Goal: Task Accomplishment & Management: Manage account settings

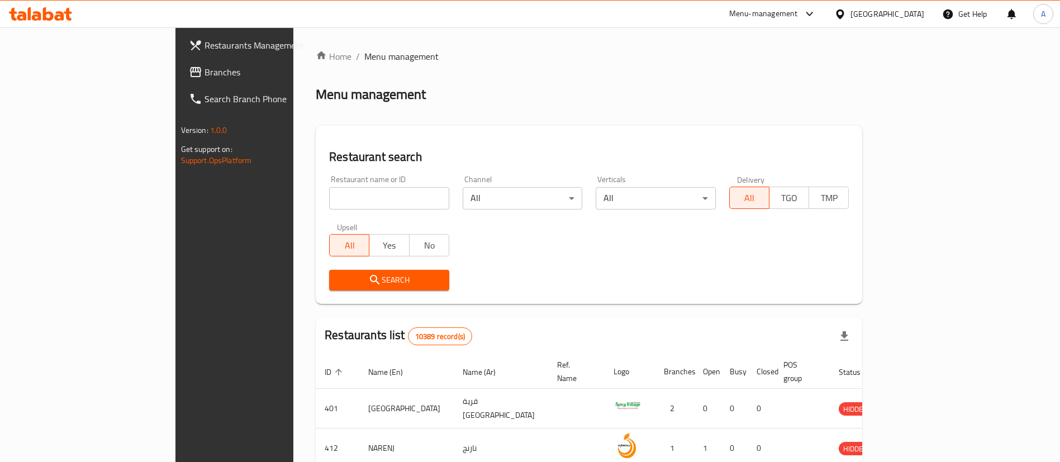
click at [329, 199] on input "search" at bounding box center [389, 198] width 120 height 22
type input "BLOCK 2"
click button "Search" at bounding box center [389, 280] width 120 height 21
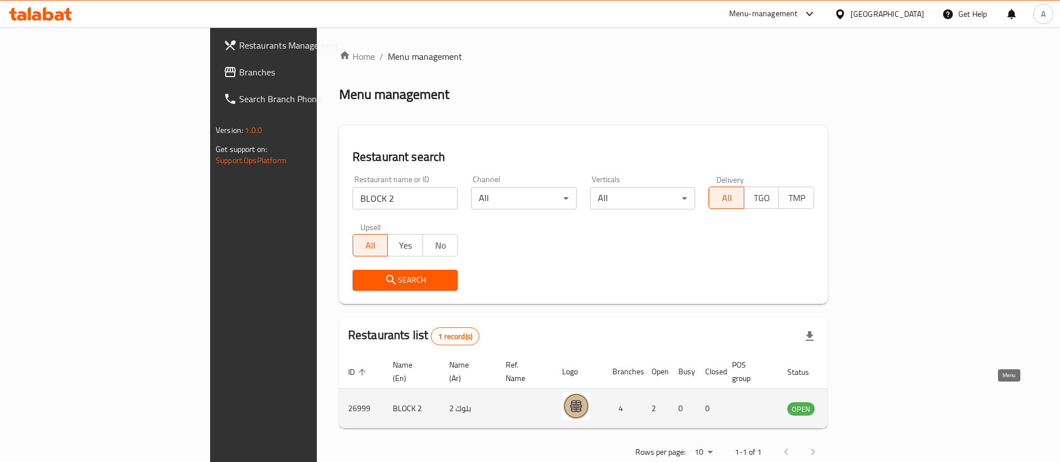
click at [860, 402] on icon "enhanced table" at bounding box center [852, 408] width 13 height 13
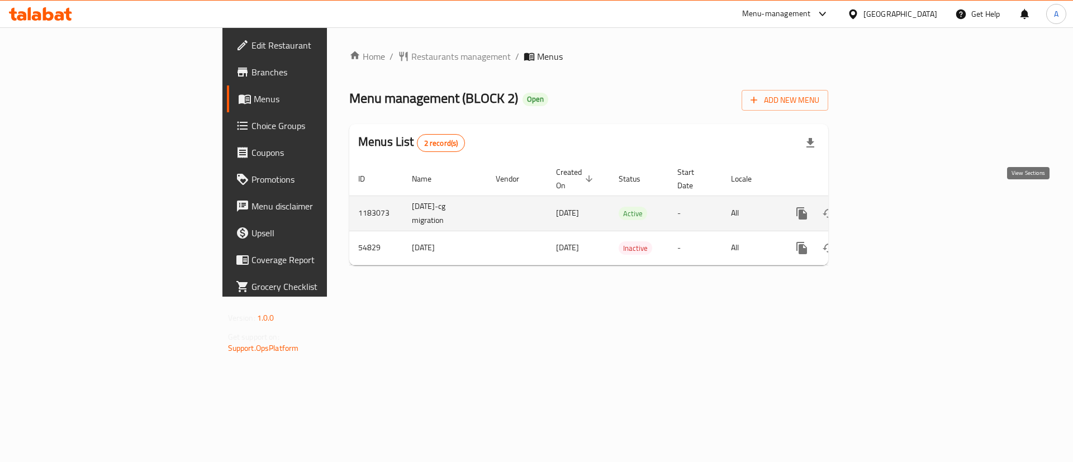
click at [896, 208] on link "enhanced table" at bounding box center [882, 213] width 27 height 27
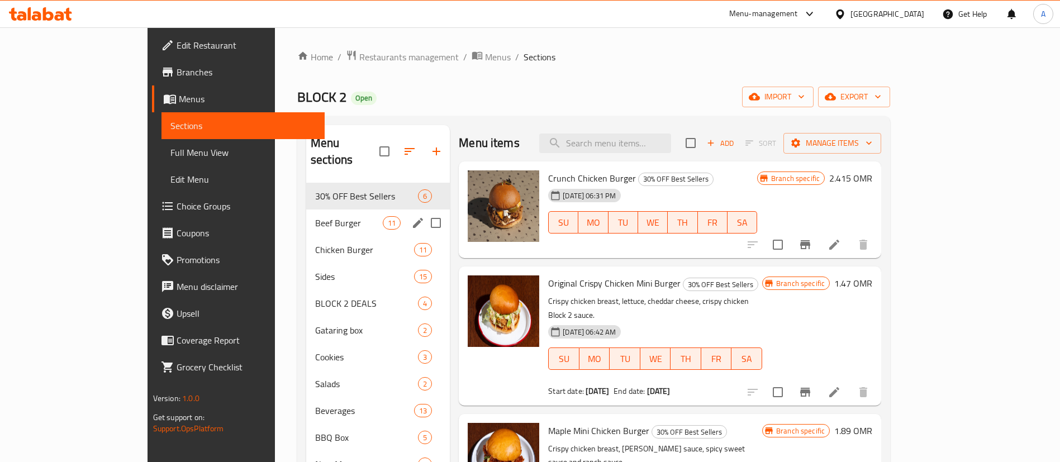
scroll to position [84, 0]
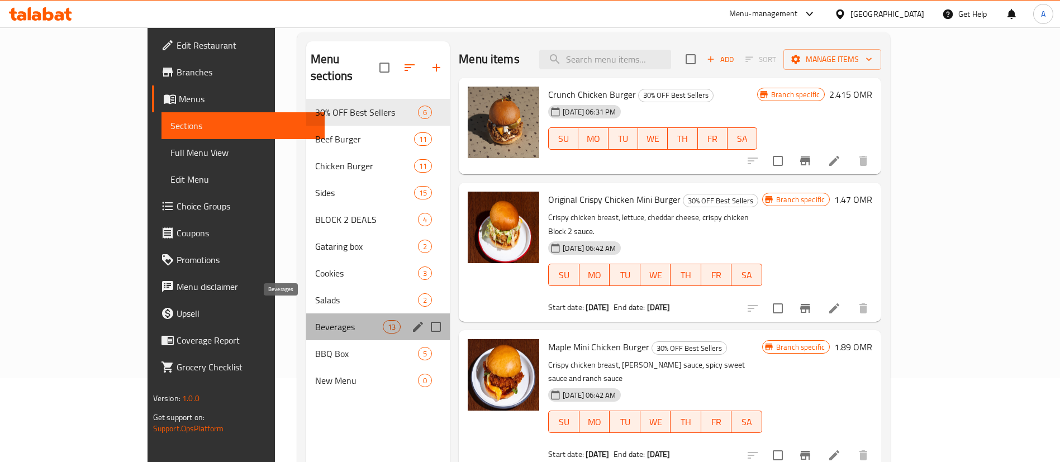
click at [315, 320] on span "Beverages" at bounding box center [349, 326] width 68 height 13
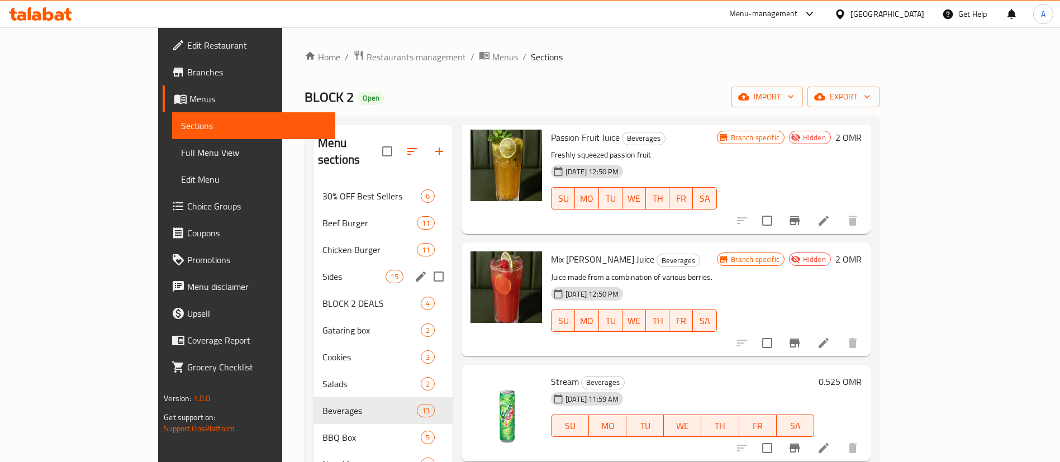
scroll to position [84, 0]
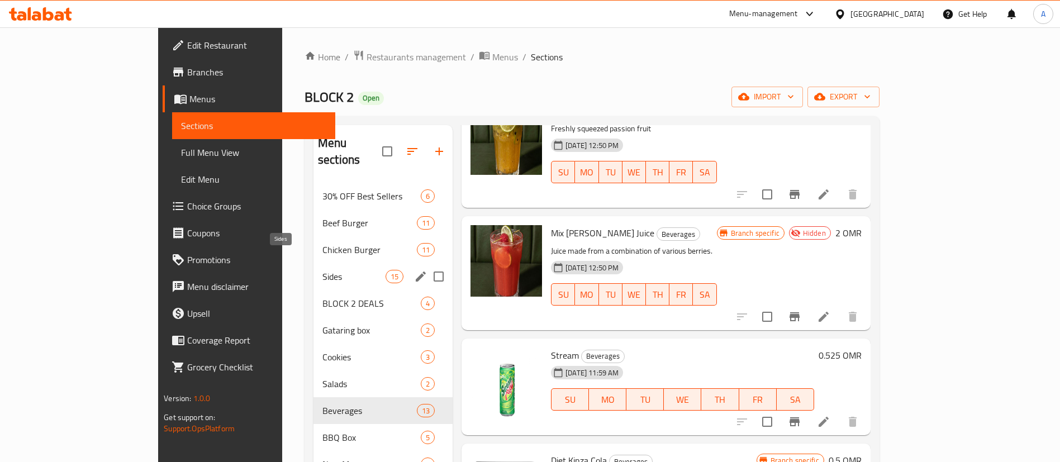
click at [323, 270] on span "Sides" at bounding box center [354, 276] width 63 height 13
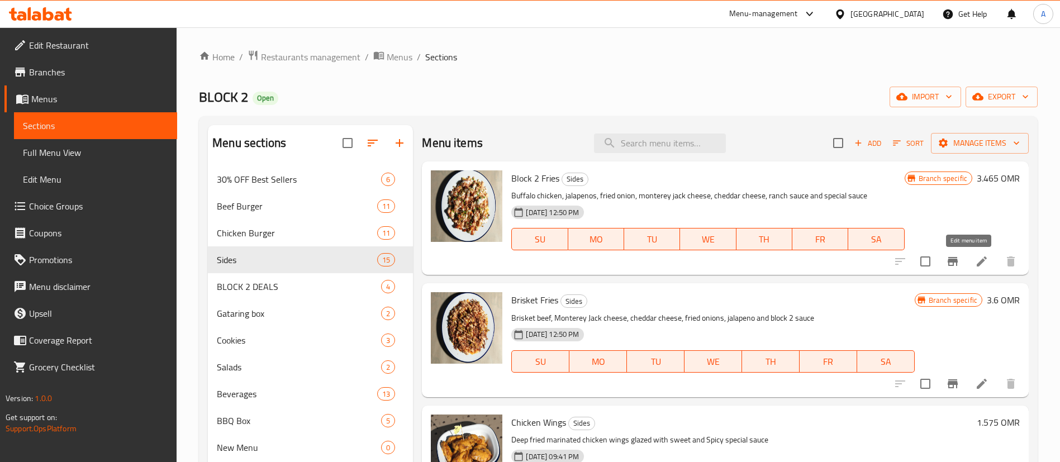
drag, startPoint x: 969, startPoint y: 258, endPoint x: 293, endPoint y: 260, distance: 675.8
click at [293, 260] on span "Sides" at bounding box center [297, 259] width 160 height 13
drag, startPoint x: 467, startPoint y: 214, endPoint x: 519, endPoint y: 110, distance: 116.7
click at [519, 110] on div "Home / Restaurants management / Menus / Sections BLOCK 2 Open import export Men…" at bounding box center [618, 323] width 839 height 547
drag, startPoint x: 510, startPoint y: 180, endPoint x: 557, endPoint y: 176, distance: 47.2
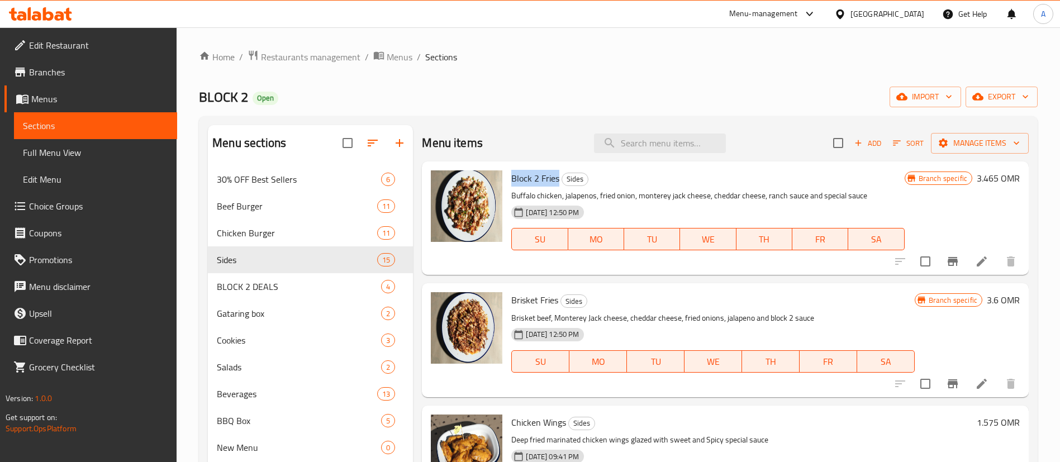
click at [557, 176] on div "Block 2 Fries Sides Buffalo chicken, jalapenos, fried onion, monterey jack chee…" at bounding box center [708, 218] width 402 height 105
copy span "Block 2 Fries"
click at [967, 264] on li at bounding box center [982, 262] width 31 height 20
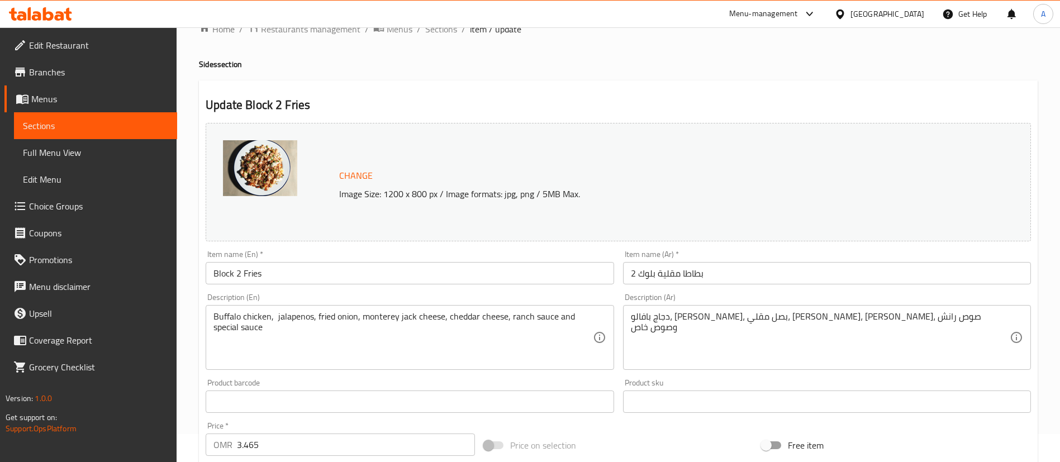
scroll to position [344, 0]
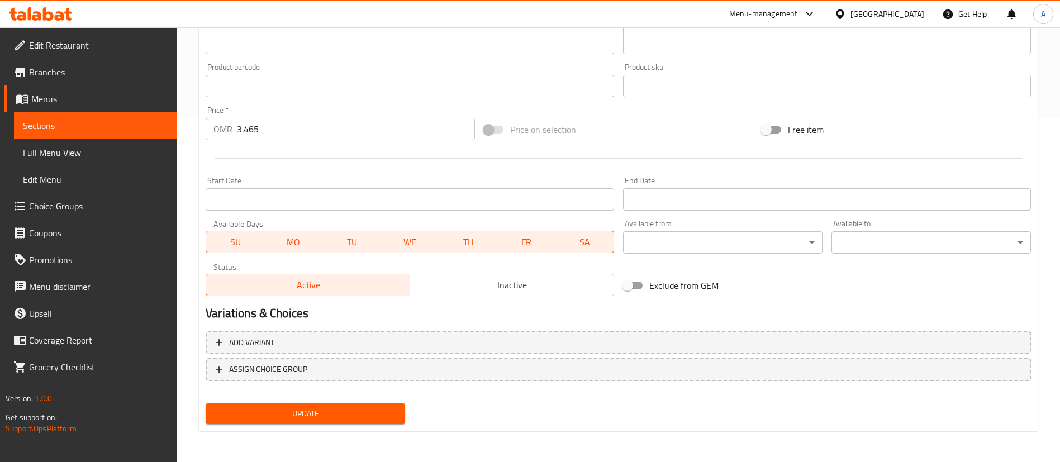
click at [273, 130] on input "3.465" at bounding box center [356, 129] width 238 height 22
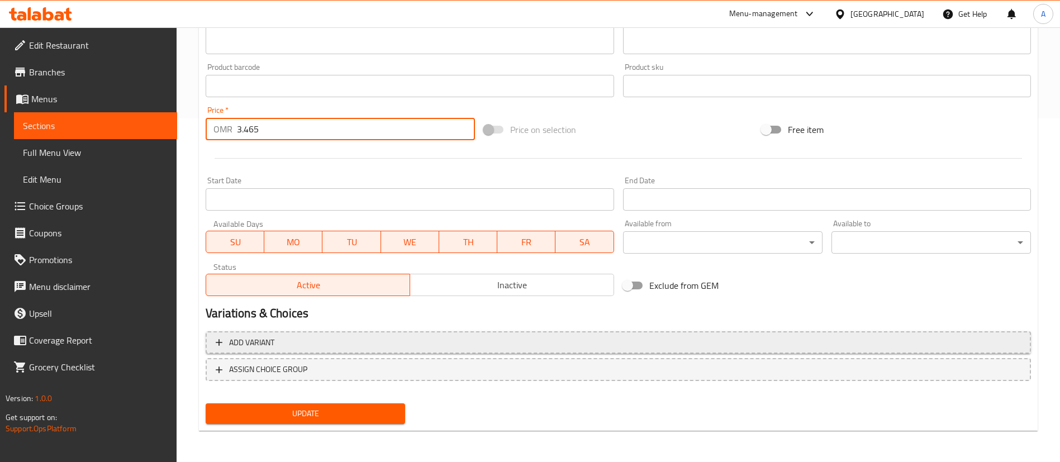
click at [250, 343] on span "Add variant" at bounding box center [251, 343] width 45 height 14
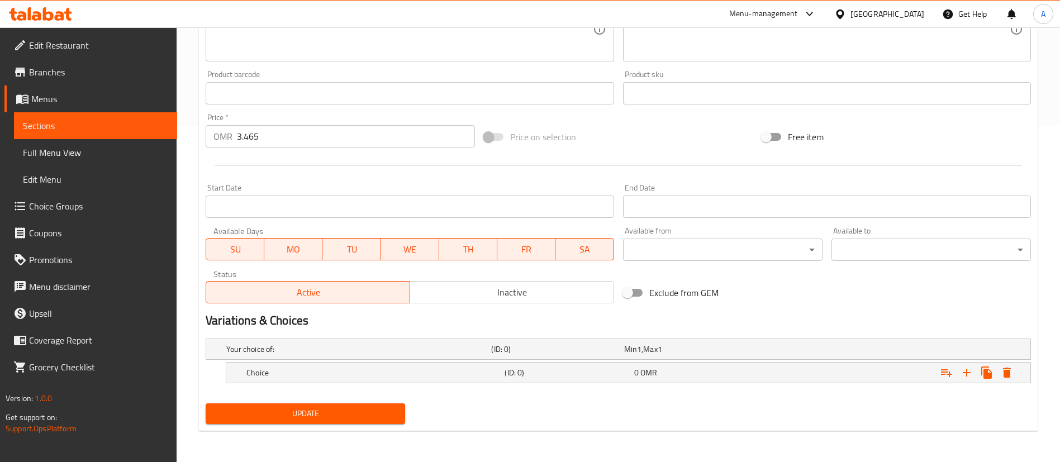
scroll to position [337, 0]
click at [614, 371] on h5 "(ID: 0)" at bounding box center [567, 372] width 125 height 11
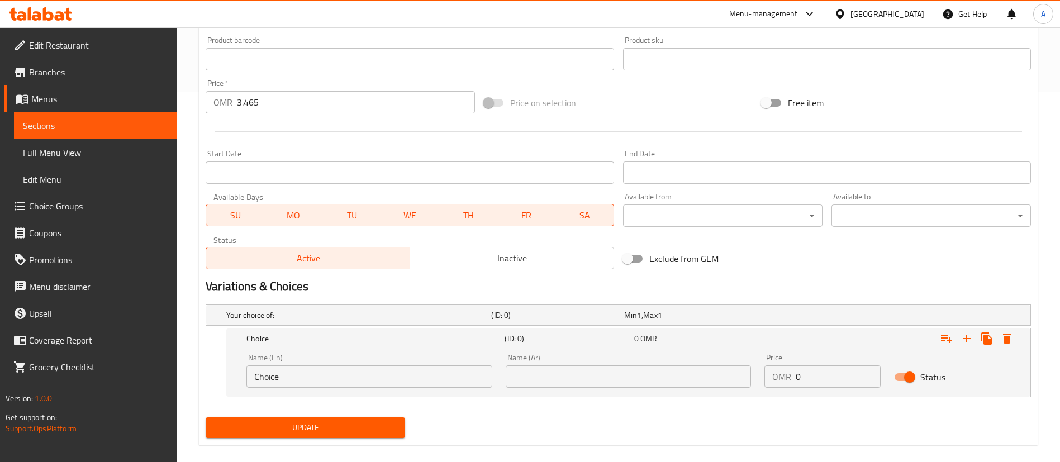
scroll to position [385, 0]
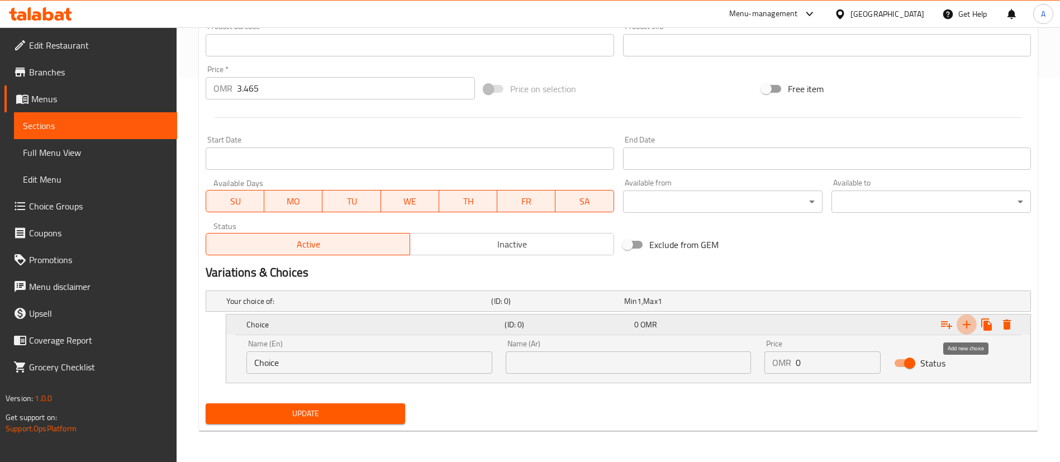
click at [960, 328] on icon "Expand" at bounding box center [966, 324] width 13 height 13
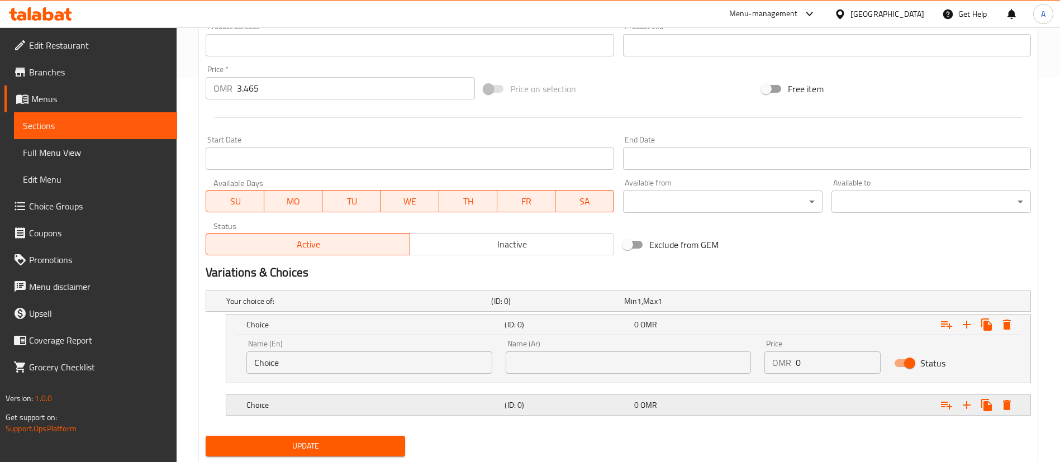
click at [541, 409] on h5 "(ID: 0)" at bounding box center [567, 405] width 125 height 11
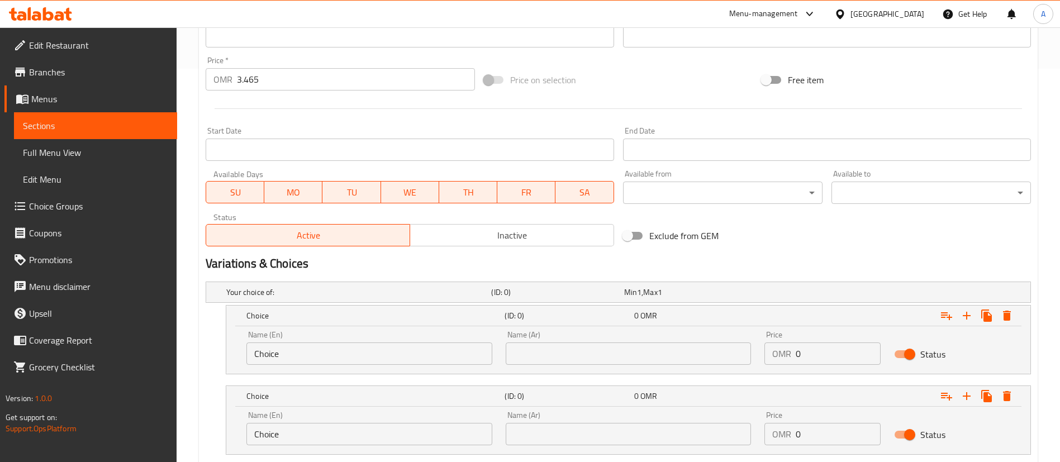
scroll to position [297, 0]
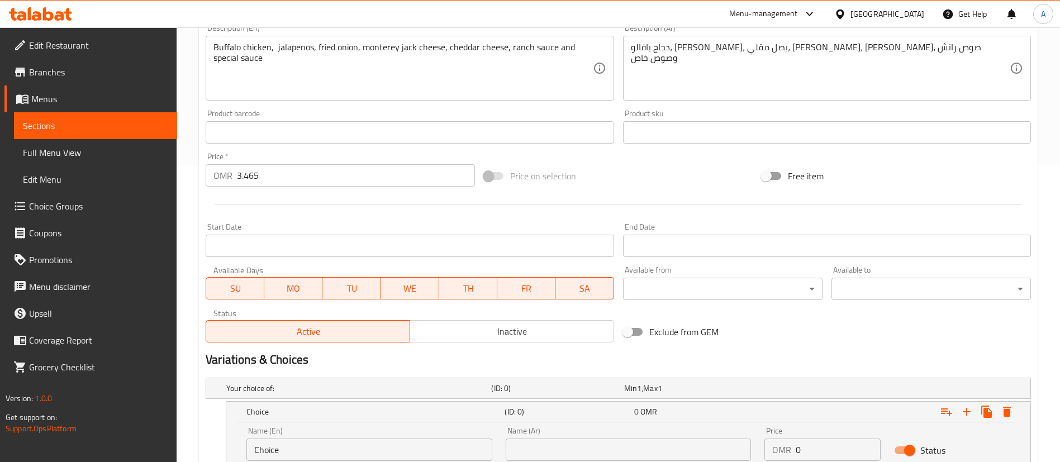
click at [251, 170] on input "3.465" at bounding box center [356, 175] width 238 height 22
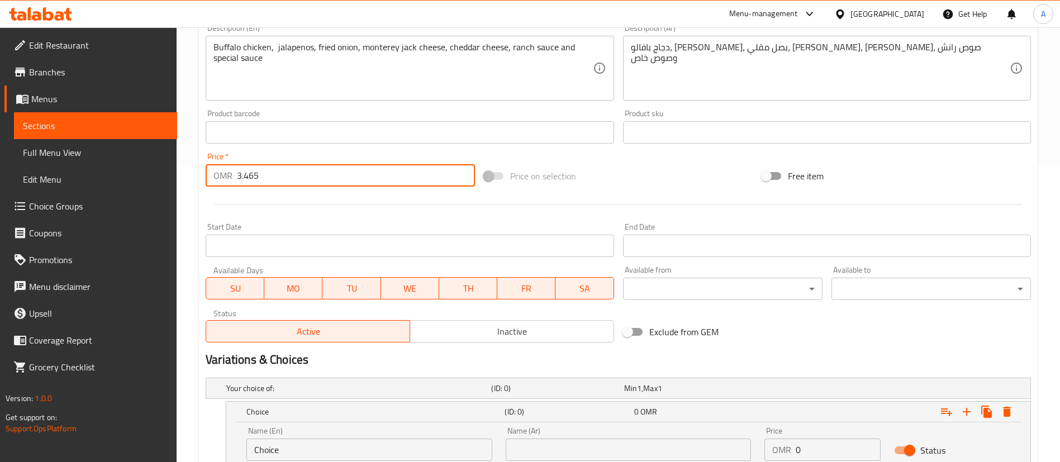
click at [251, 170] on input "3.465" at bounding box center [356, 175] width 238 height 22
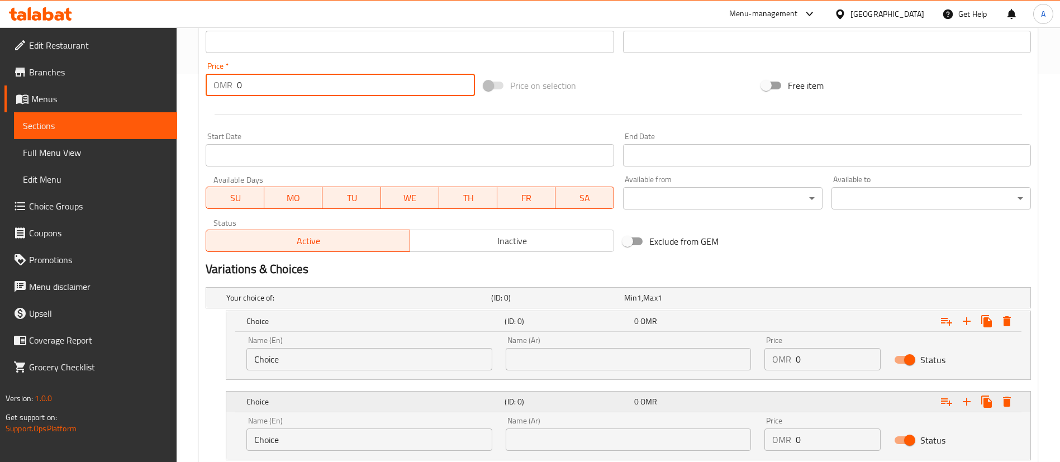
scroll to position [465, 0]
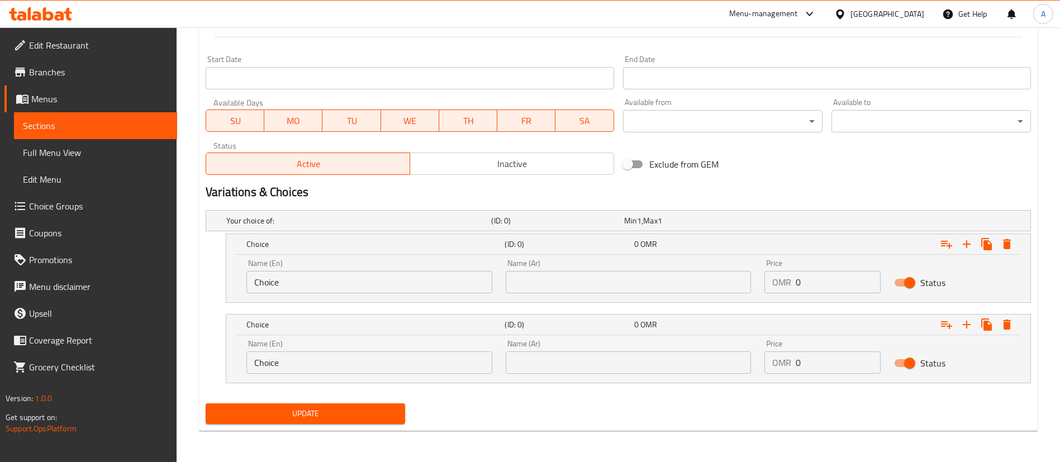
type input "0"
click at [831, 366] on input "0" at bounding box center [838, 363] width 85 height 22
type input "3.460"
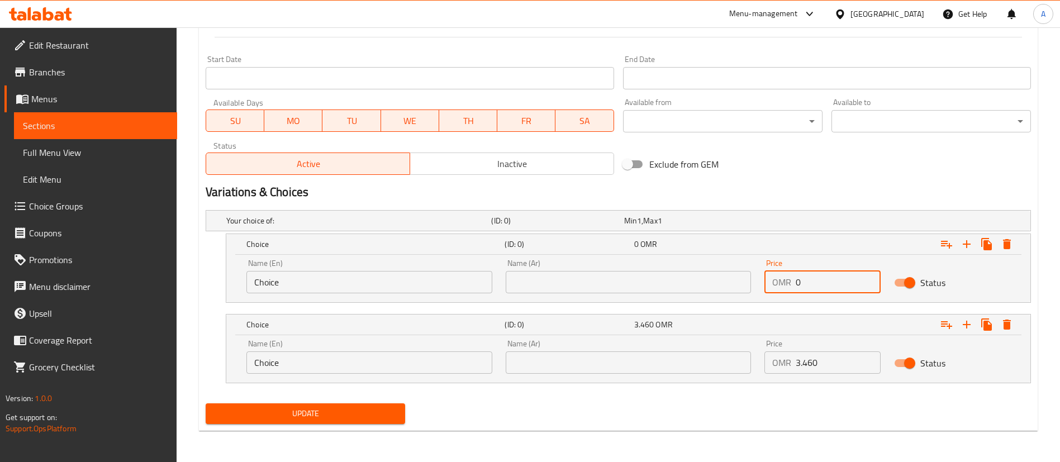
click at [798, 286] on input "0" at bounding box center [838, 282] width 85 height 22
click at [799, 286] on input "0" at bounding box center [838, 282] width 85 height 22
type input "2.520"
click at [363, 280] on input "Choice" at bounding box center [370, 282] width 246 height 22
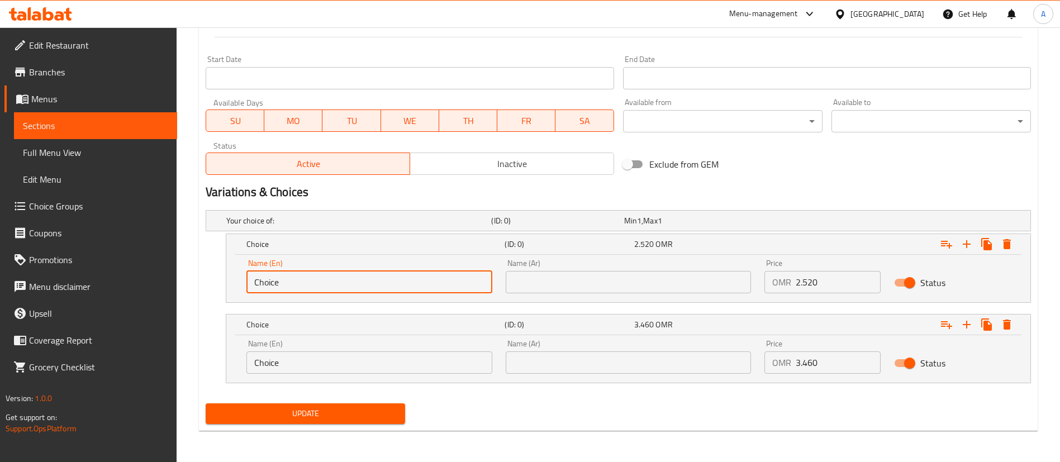
click at [363, 280] on input "Choice" at bounding box center [370, 282] width 246 height 22
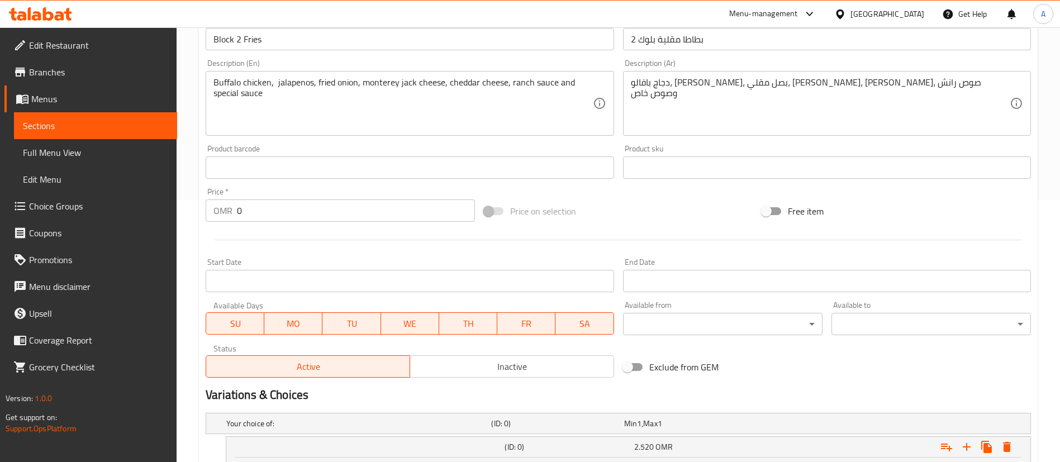
scroll to position [0, 0]
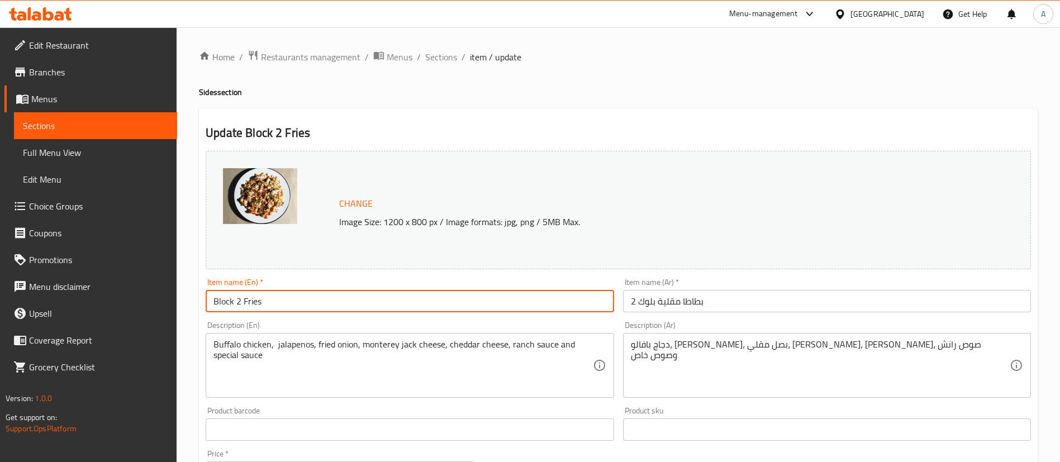
click at [224, 306] on input "Block 2 Fries" at bounding box center [410, 301] width 408 height 22
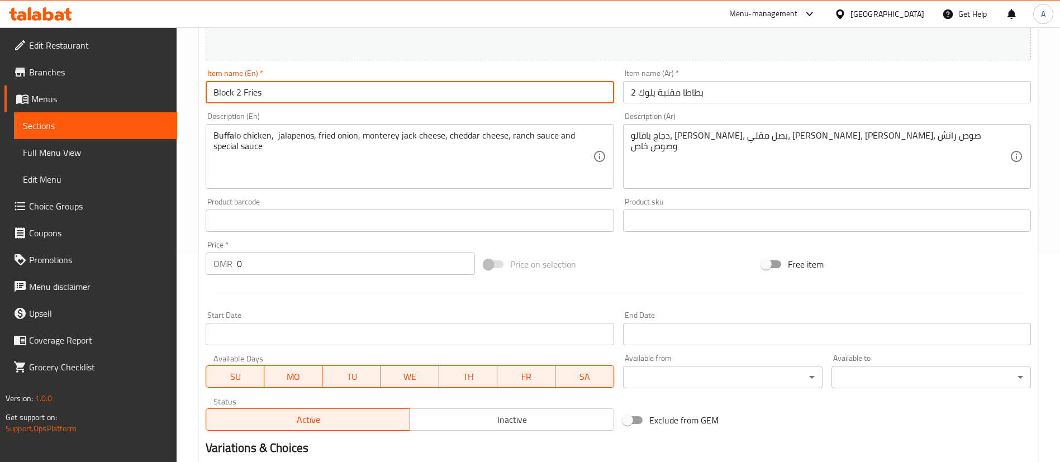
scroll to position [465, 0]
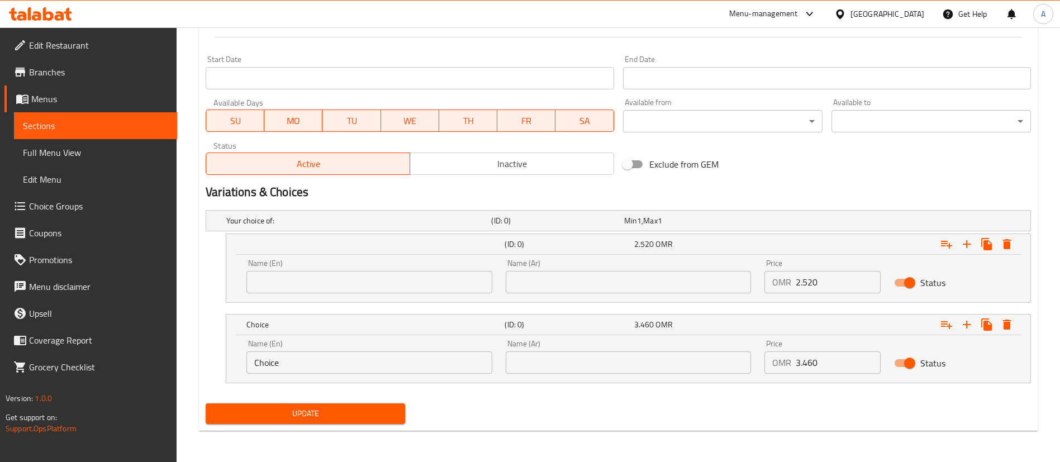
click at [304, 362] on input "Choice" at bounding box center [370, 363] width 246 height 22
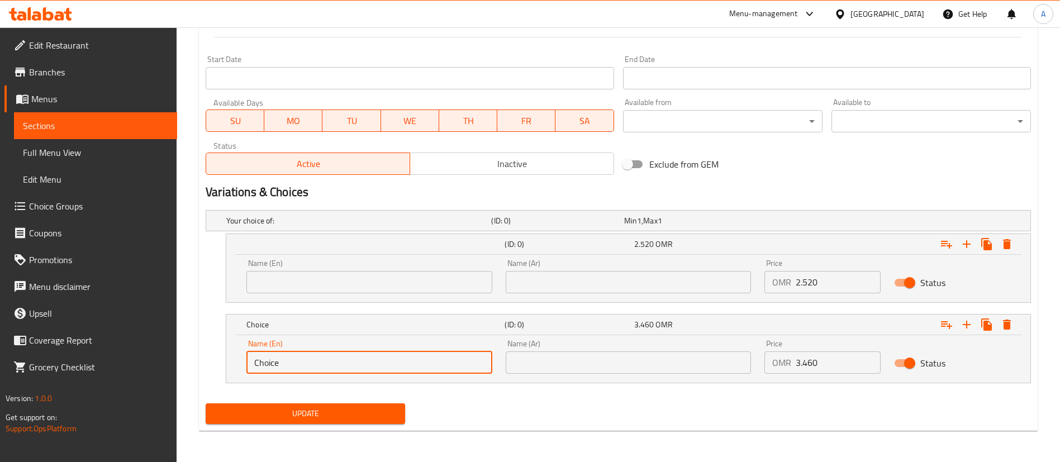
click at [304, 362] on input "Choice" at bounding box center [370, 363] width 246 height 22
paste input "Block 2 Fries"
type input "Block 2 Fries"
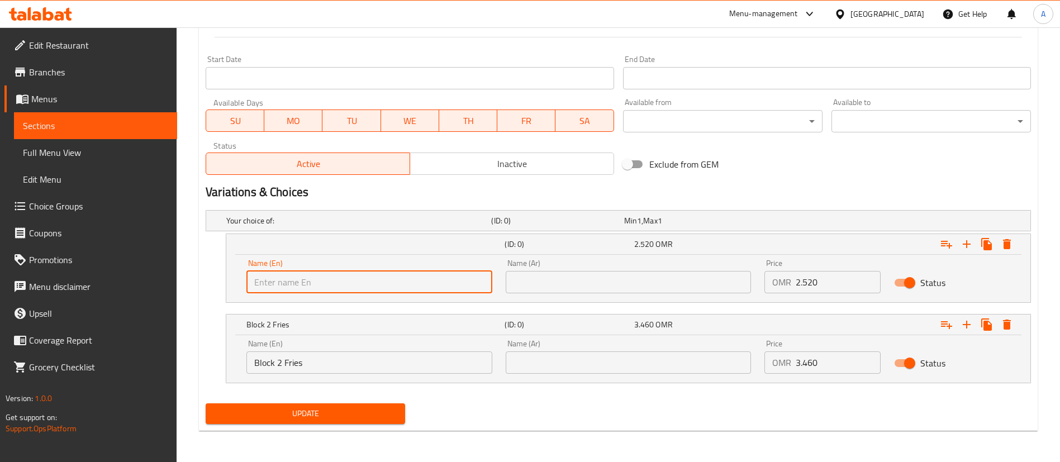
click at [311, 280] on input "text" at bounding box center [370, 282] width 246 height 22
paste input "Block 2 Fries"
type input "Block 2 Fries - Medium size"
drag, startPoint x: 322, startPoint y: 368, endPoint x: 325, endPoint y: 353, distance: 14.8
click at [323, 368] on input "Block 2 Fries" at bounding box center [370, 363] width 246 height 22
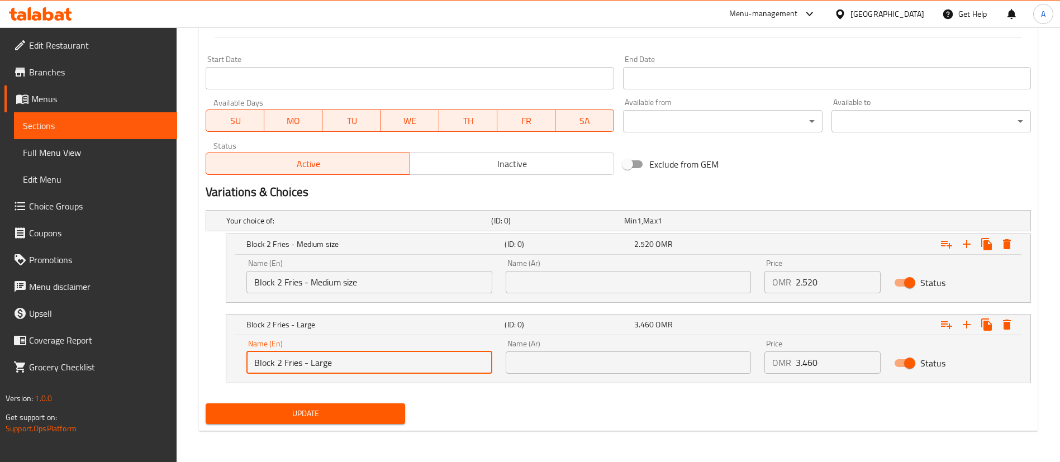
type input "Block 2 Fries - Large"
click at [355, 282] on input "Block 2 Fries - Medium size" at bounding box center [370, 282] width 246 height 22
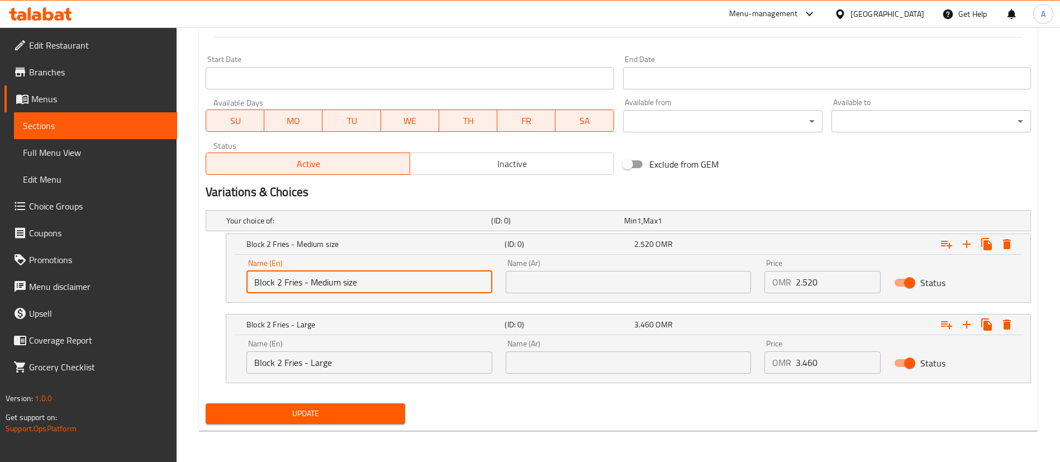
click at [355, 282] on input "Block 2 Fries - Medium size" at bounding box center [370, 282] width 246 height 22
type input "Block 2 Fries - Medium"
click at [465, 396] on div "Your choice of: (ID: 0) Min 1 , Max 1 Name (En) Your choice of: Name (En) Name …" at bounding box center [618, 302] width 835 height 193
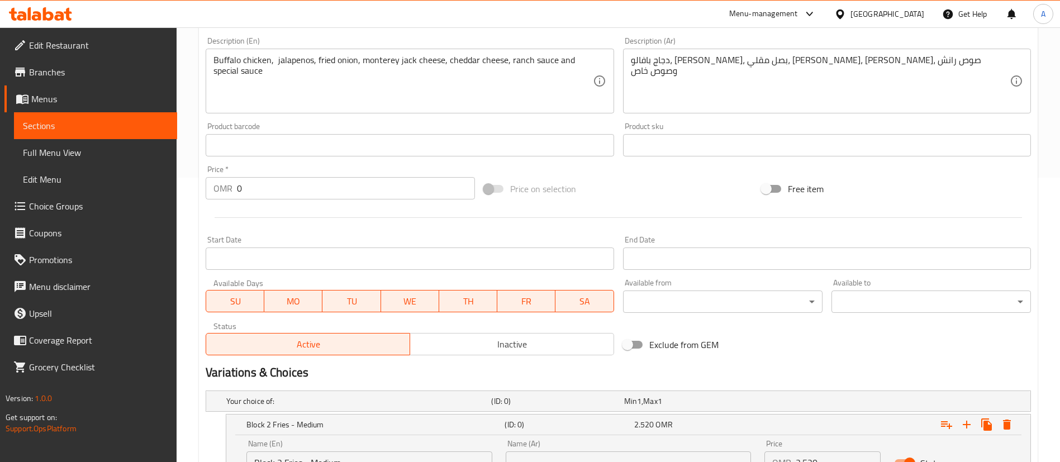
scroll to position [419, 0]
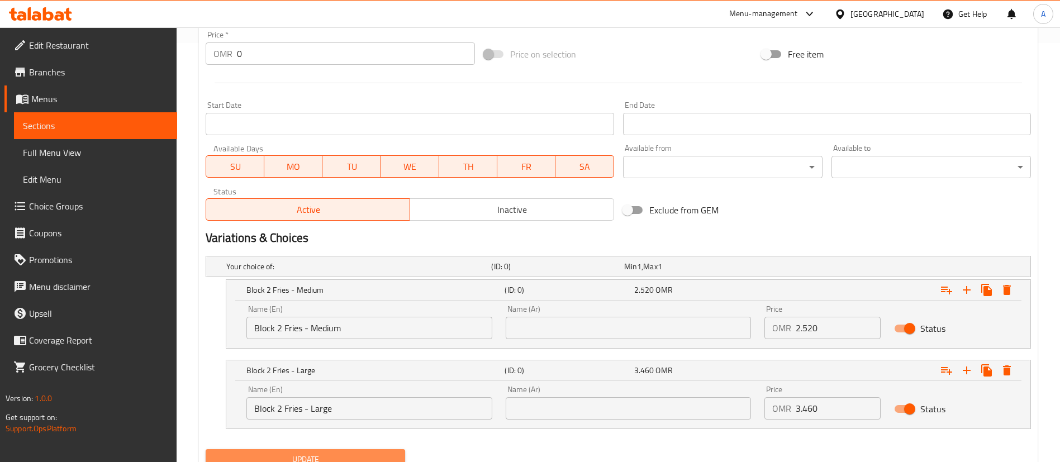
click at [307, 453] on span "Update" at bounding box center [306, 460] width 182 height 14
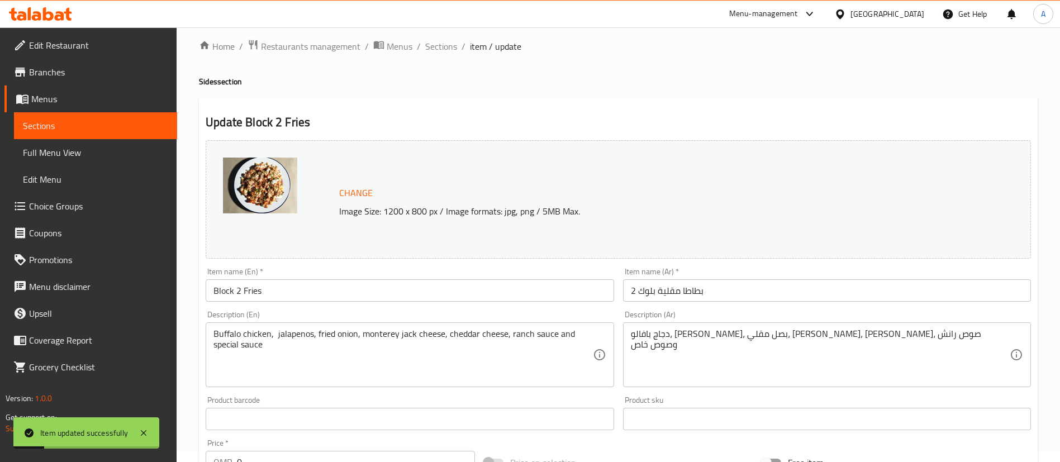
scroll to position [0, 0]
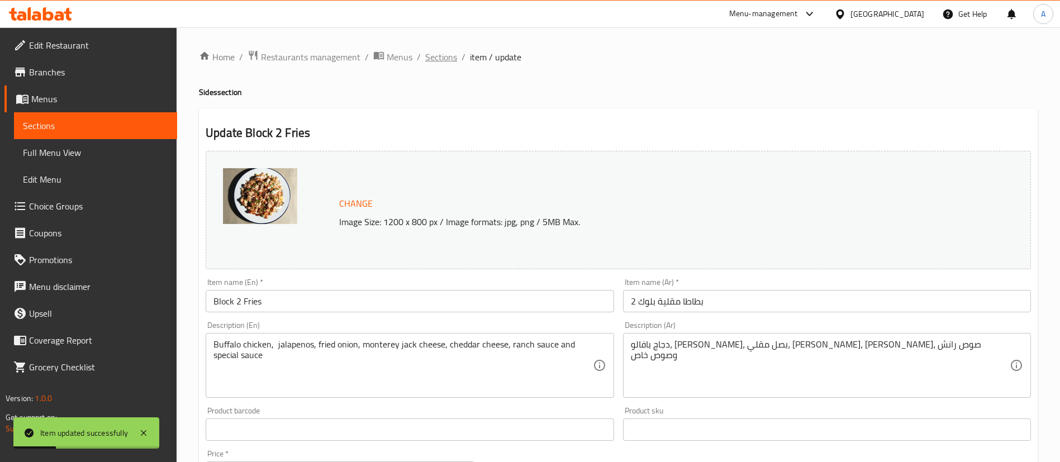
click at [439, 64] on span "Sections" at bounding box center [441, 56] width 32 height 13
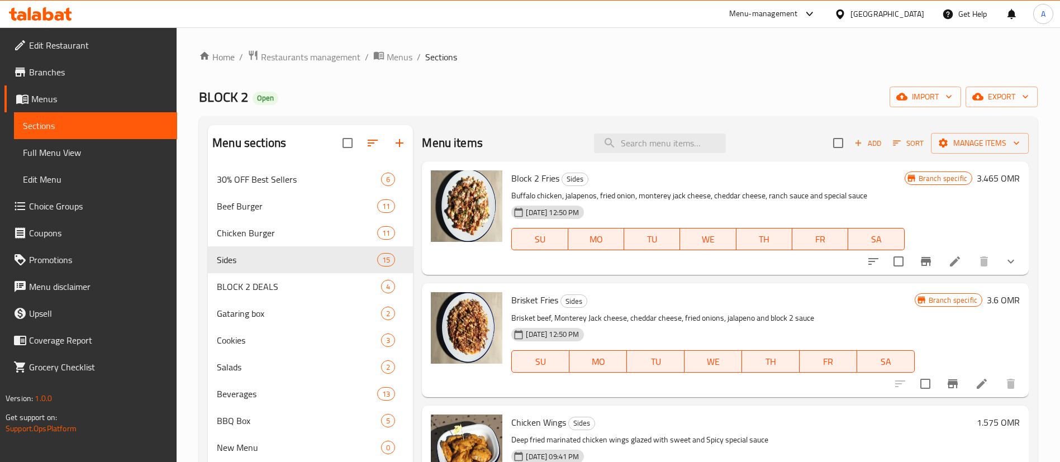
click at [950, 259] on li at bounding box center [955, 262] width 31 height 20
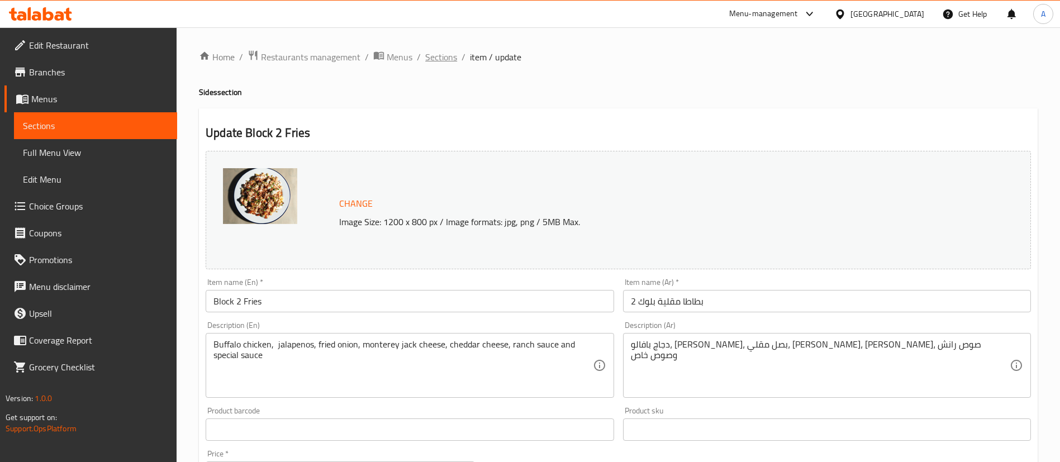
click at [443, 61] on span "Sections" at bounding box center [441, 56] width 32 height 13
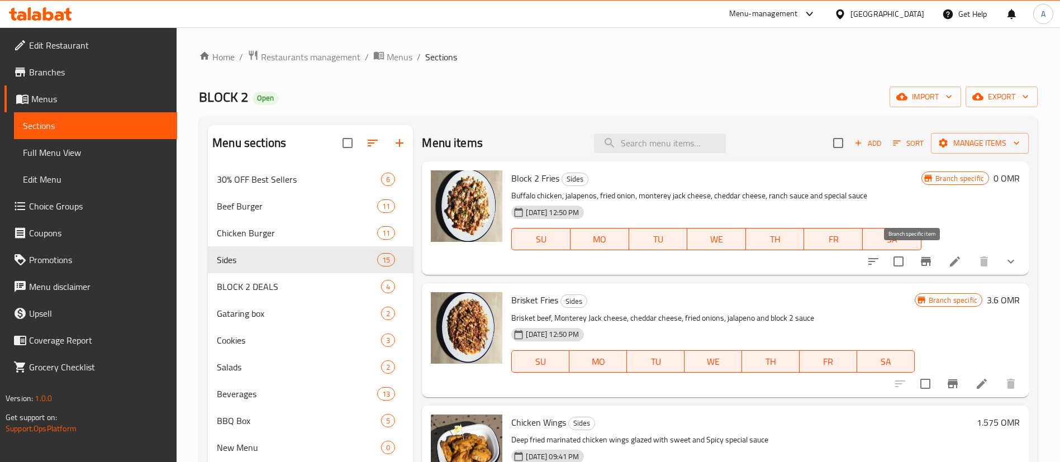
click at [920, 255] on icon "Branch-specific-item" at bounding box center [926, 261] width 13 height 13
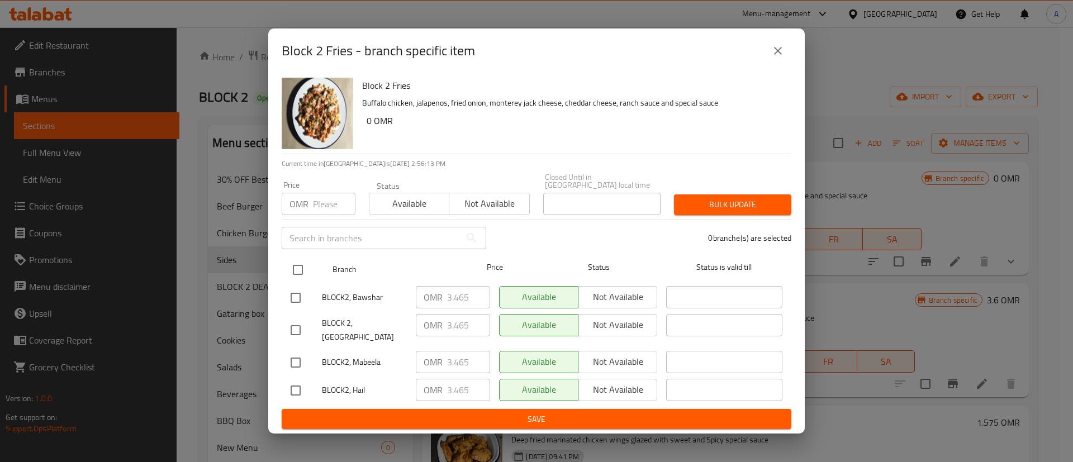
click at [293, 264] on input "checkbox" at bounding box center [297, 269] width 23 height 23
checkbox input "true"
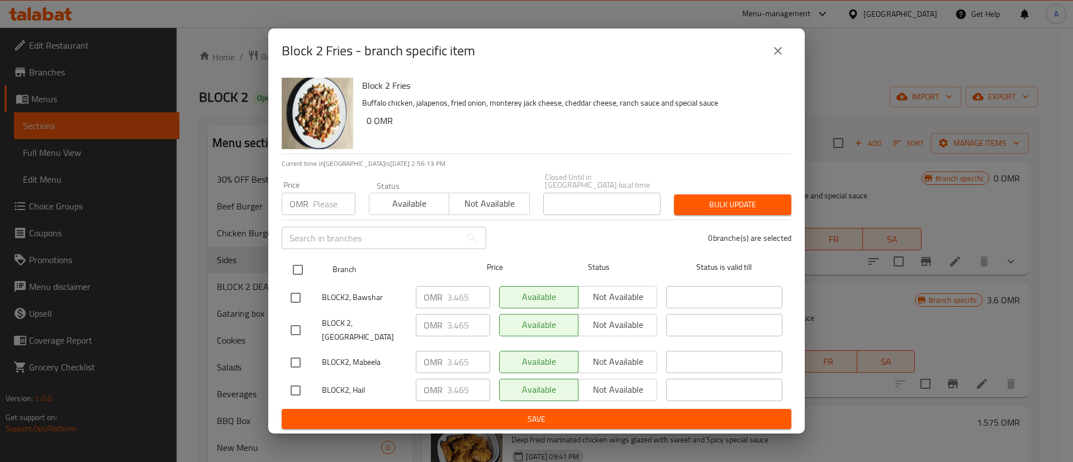
checkbox input "true"
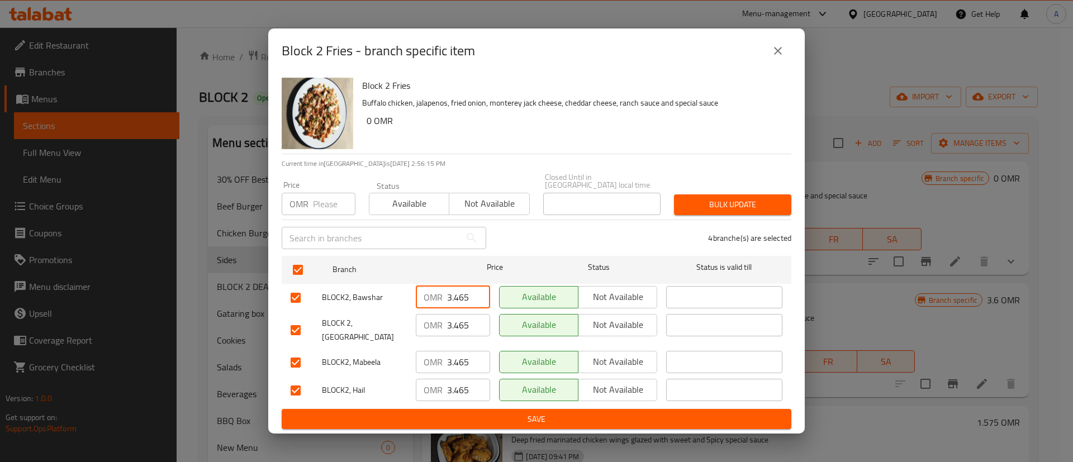
click at [456, 288] on input "3.465" at bounding box center [468, 297] width 43 height 22
type input "0"
click at [453, 321] on input "3.465" at bounding box center [468, 325] width 43 height 22
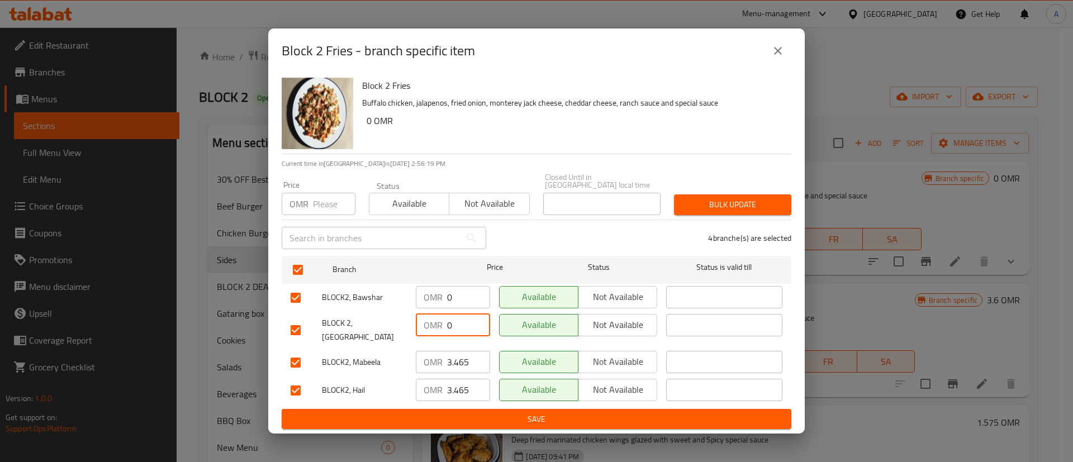
type input "0"
click at [447, 361] on input "3.465" at bounding box center [468, 362] width 43 height 22
type input "0"
click at [444, 386] on div "OMR 3.465 ​" at bounding box center [453, 390] width 74 height 22
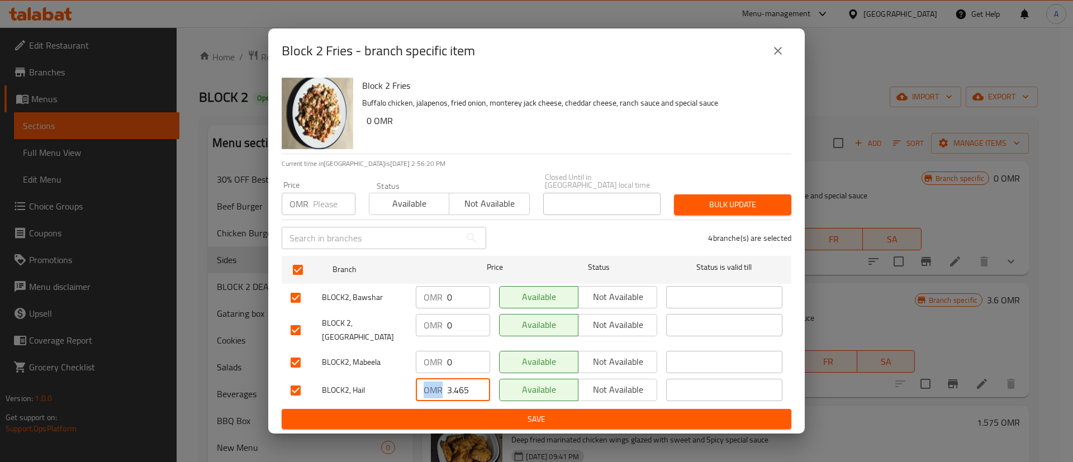
click at [444, 386] on div "OMR 3.465 ​" at bounding box center [453, 390] width 74 height 22
click at [449, 386] on input "3.465" at bounding box center [468, 390] width 43 height 22
type input "0"
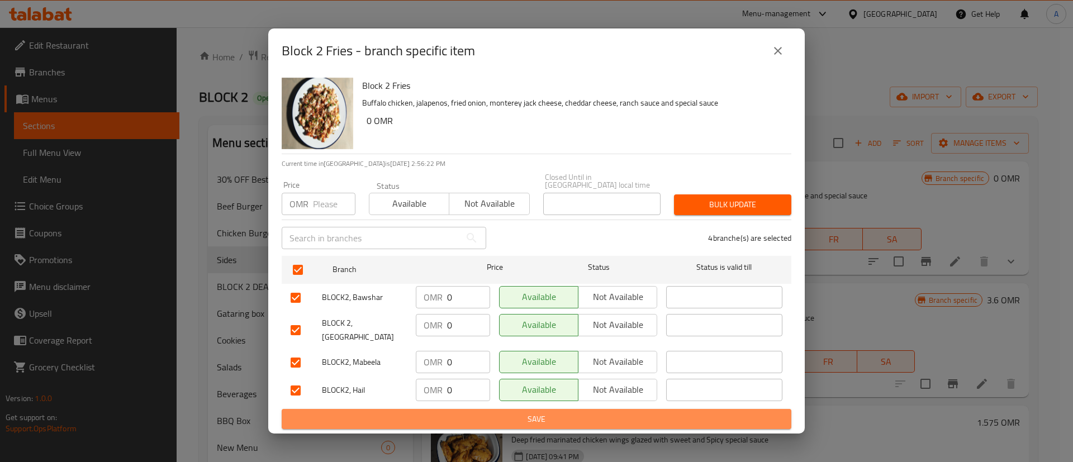
click at [467, 418] on span "Save" at bounding box center [537, 420] width 492 height 14
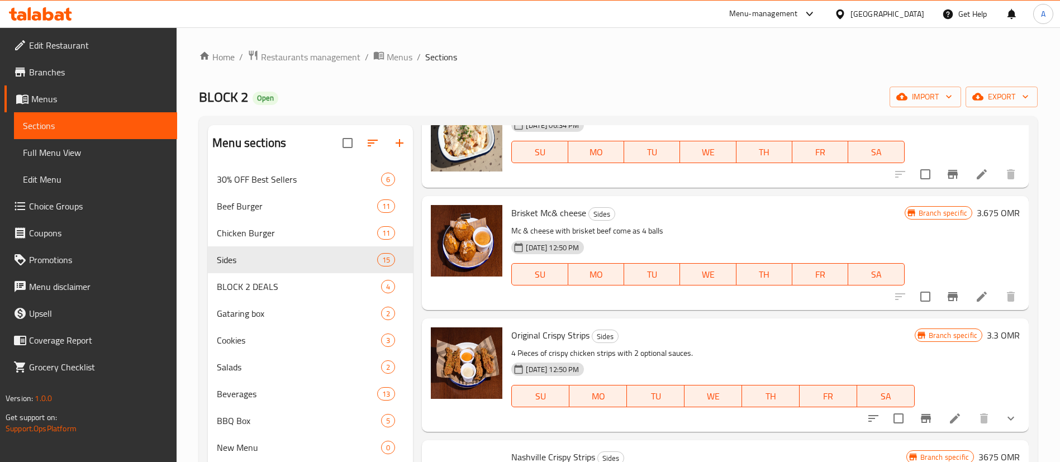
scroll to position [1090, 0]
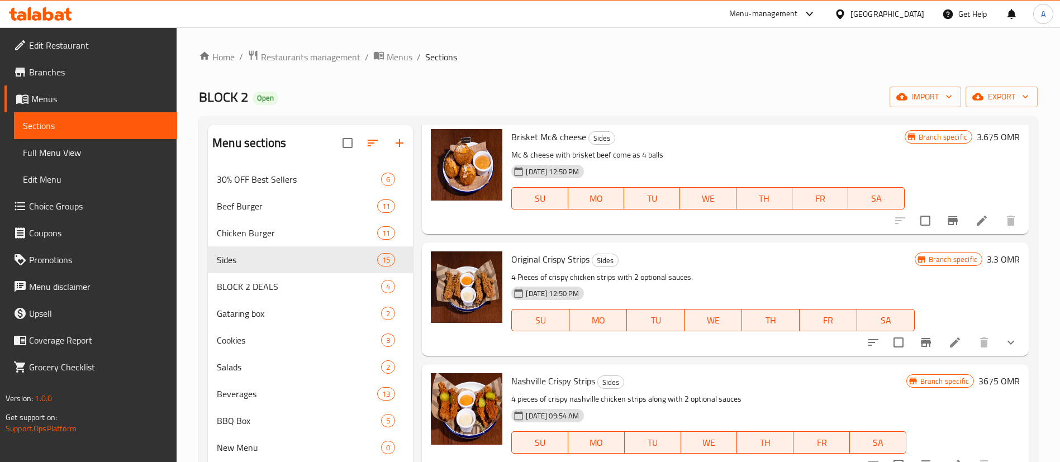
click at [940, 335] on li at bounding box center [955, 343] width 31 height 20
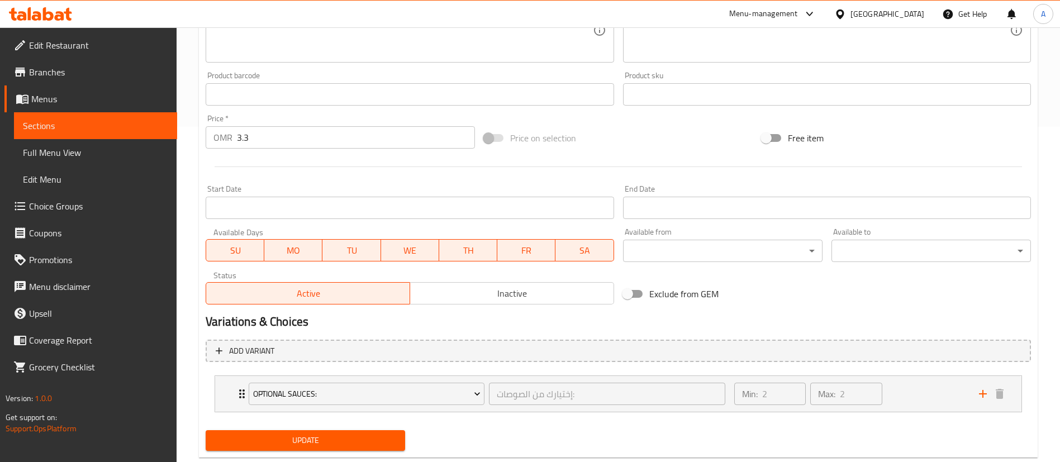
scroll to position [362, 0]
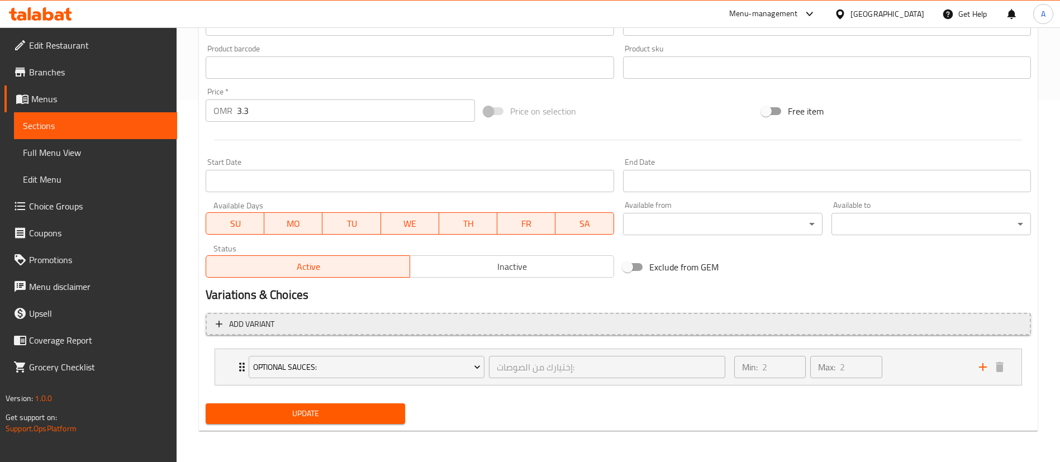
click at [465, 325] on span "Add variant" at bounding box center [619, 325] width 806 height 14
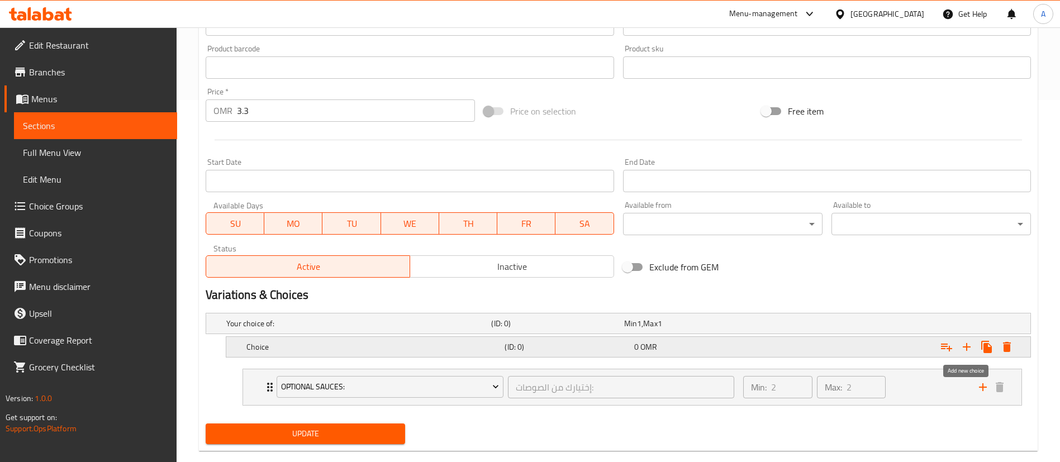
click at [961, 349] on icon "Expand" at bounding box center [966, 346] width 13 height 13
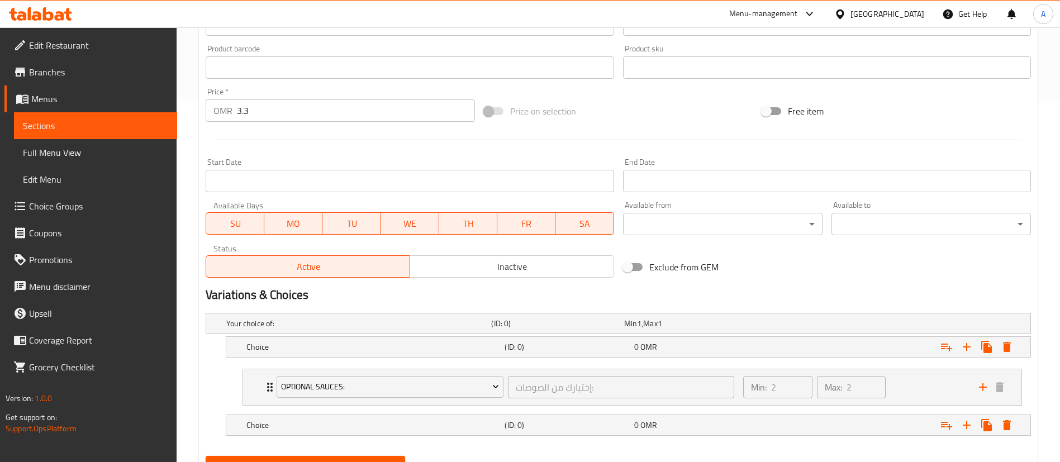
drag, startPoint x: 411, startPoint y: 429, endPoint x: 312, endPoint y: 362, distance: 120.0
click at [370, 352] on div "Your choice of: (ID: 0) Min 1 , Max 1 Name (En) Your choice of: Name (En) Name …" at bounding box center [618, 380] width 835 height 143
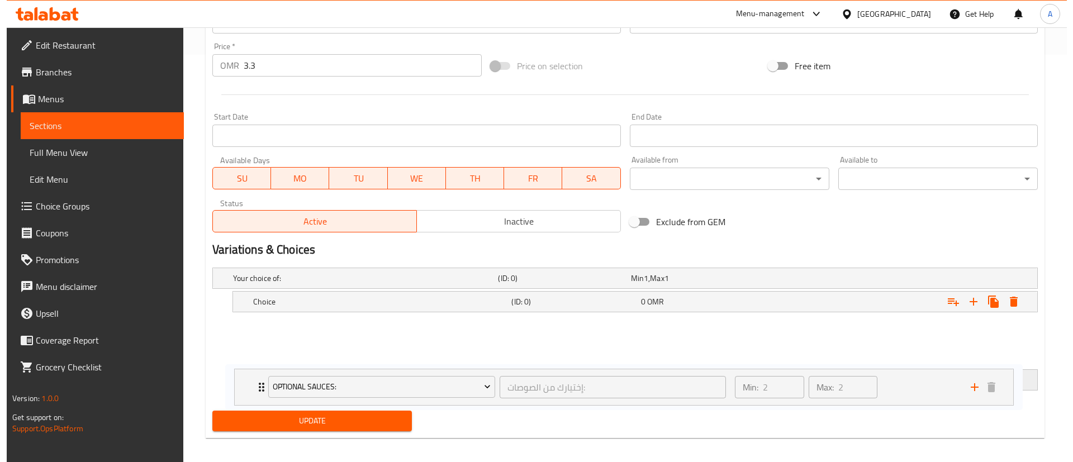
scroll to position [415, 0]
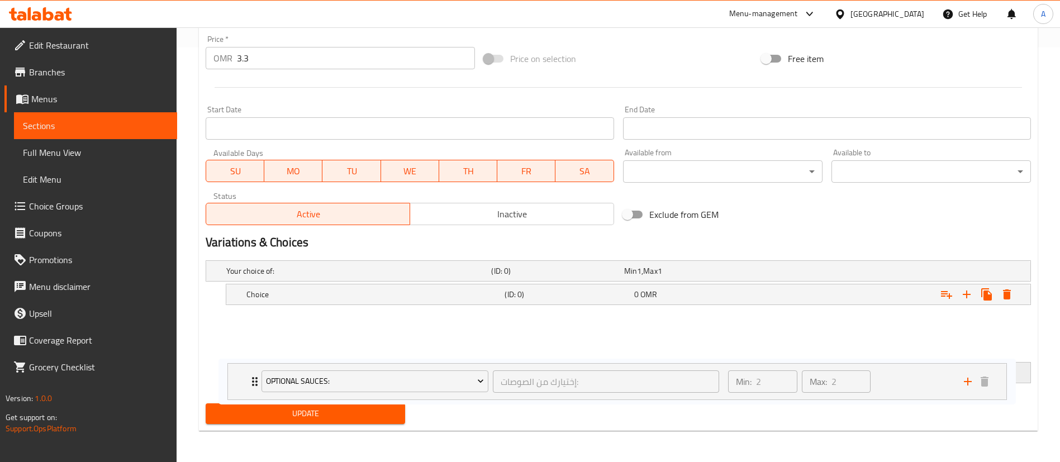
drag, startPoint x: 270, startPoint y: 382, endPoint x: 255, endPoint y: 380, distance: 15.2
click at [255, 380] on div "Your choice of: (ID: 0) Min 1 , Max 1 Name (En) Your choice of: Name (En) Name …" at bounding box center [618, 327] width 835 height 143
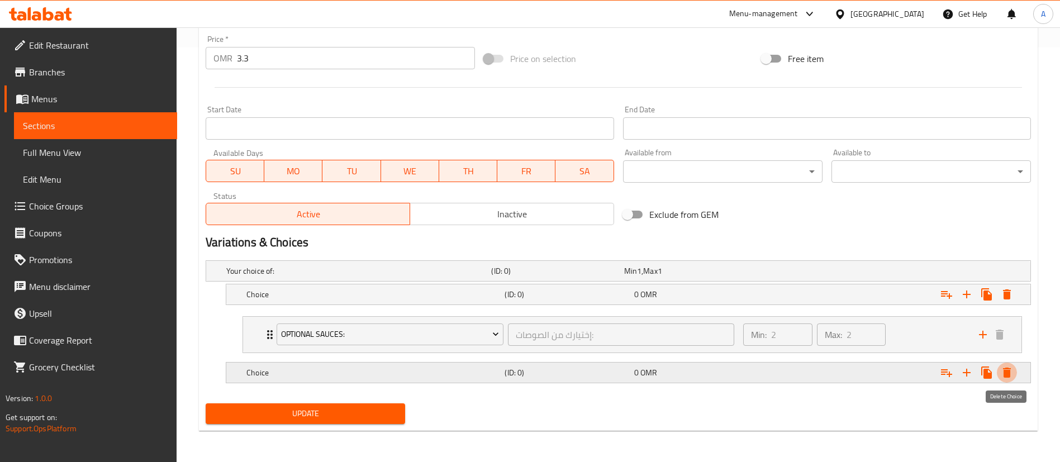
click at [1003, 373] on icon "Expand" at bounding box center [1007, 372] width 13 height 13
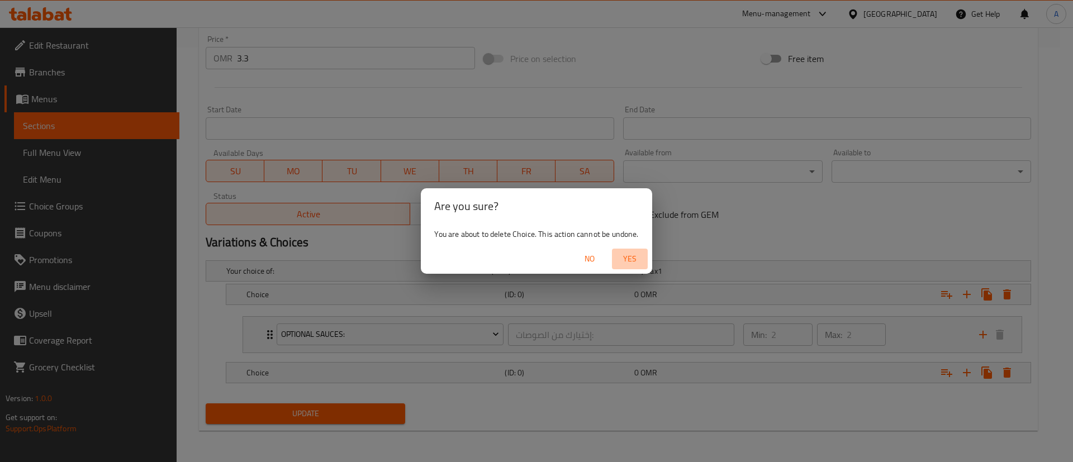
drag, startPoint x: 637, startPoint y: 255, endPoint x: 667, endPoint y: 260, distance: 31.1
click at [637, 256] on span "Yes" at bounding box center [630, 259] width 27 height 14
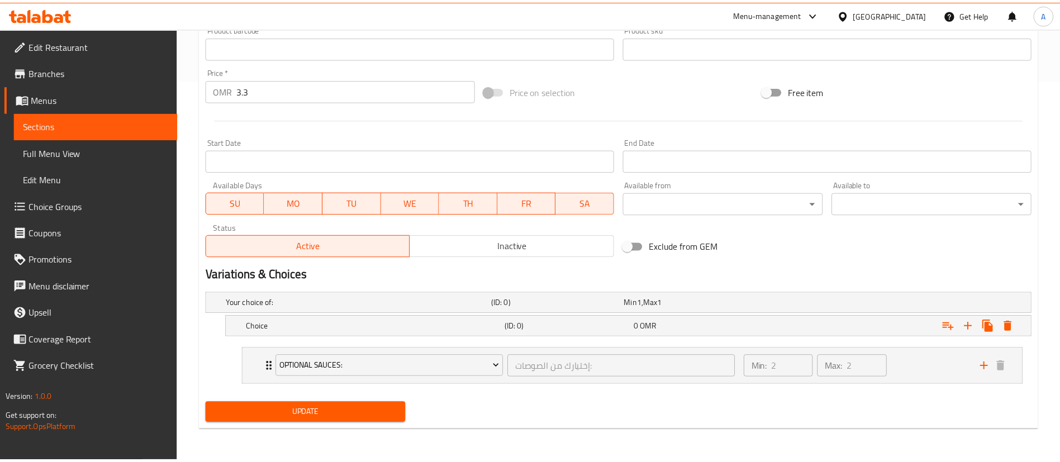
scroll to position [382, 0]
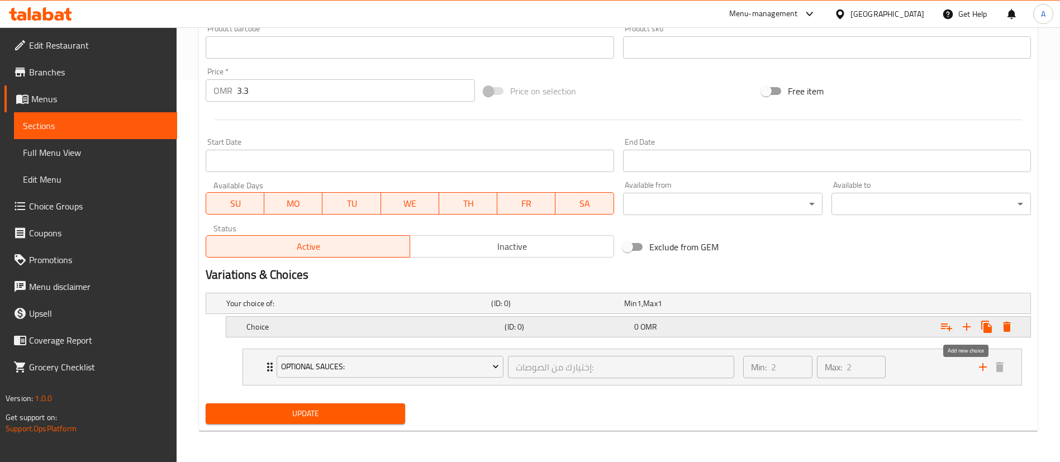
click at [968, 328] on icon "Expand" at bounding box center [966, 326] width 13 height 13
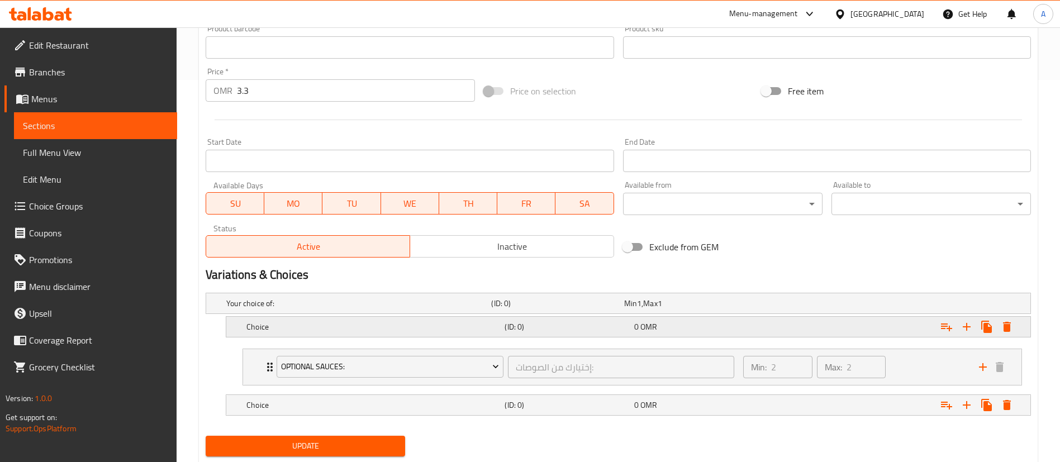
click at [600, 326] on h5 "(ID: 0)" at bounding box center [567, 326] width 125 height 11
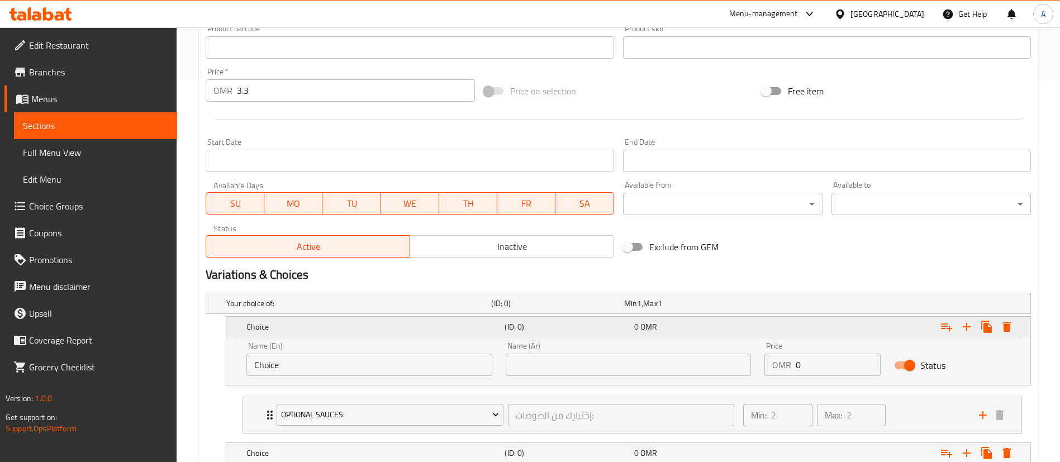
click at [582, 338] on div "Choice (ID: 0) 0 OMR" at bounding box center [631, 327] width 775 height 25
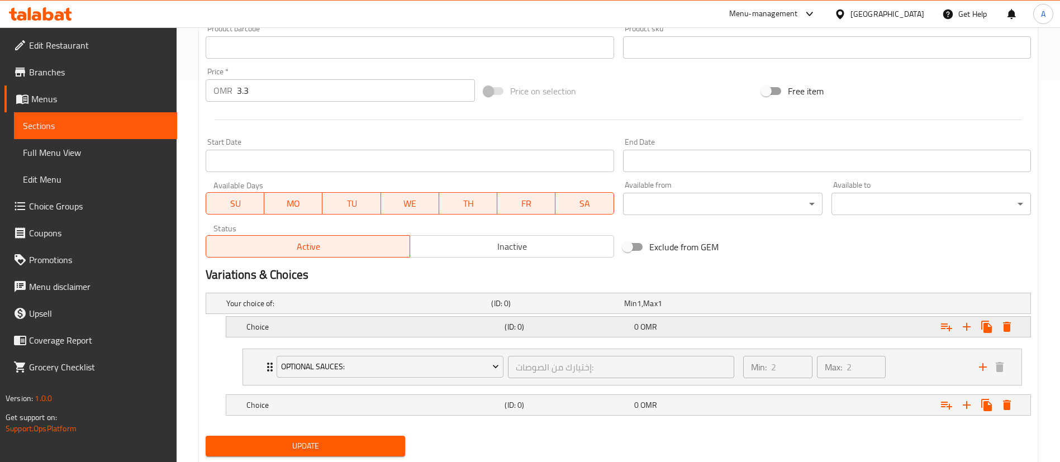
click at [582, 338] on div "Choice (ID: 0) 0 OMR" at bounding box center [631, 327] width 775 height 25
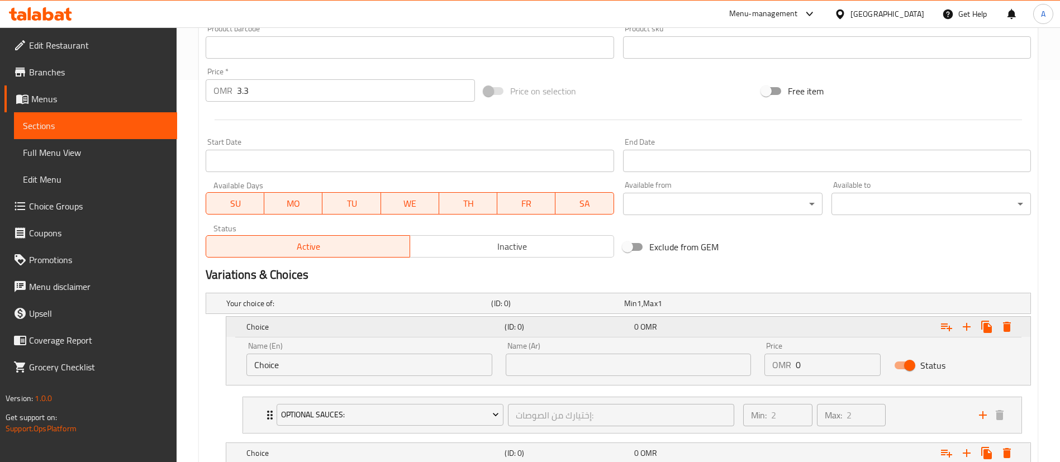
scroll to position [463, 0]
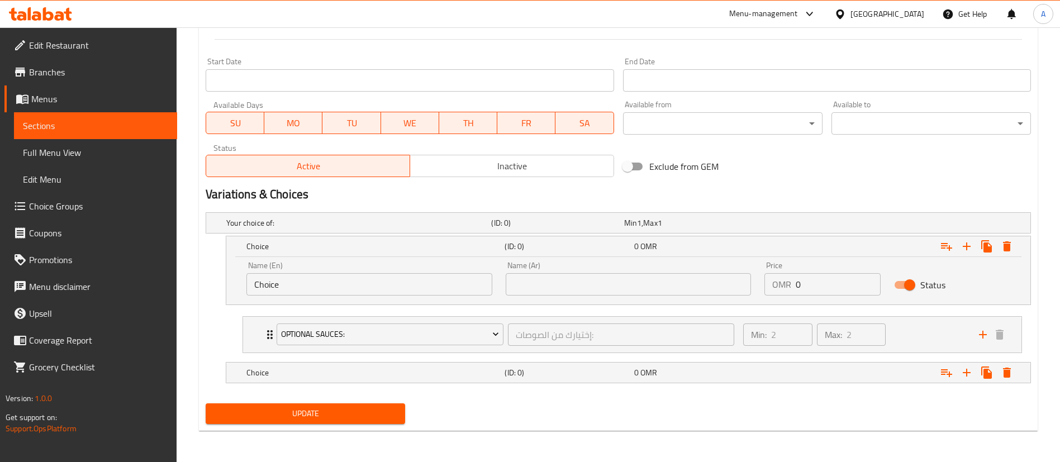
click at [408, 292] on input "Choice" at bounding box center [370, 284] width 246 height 22
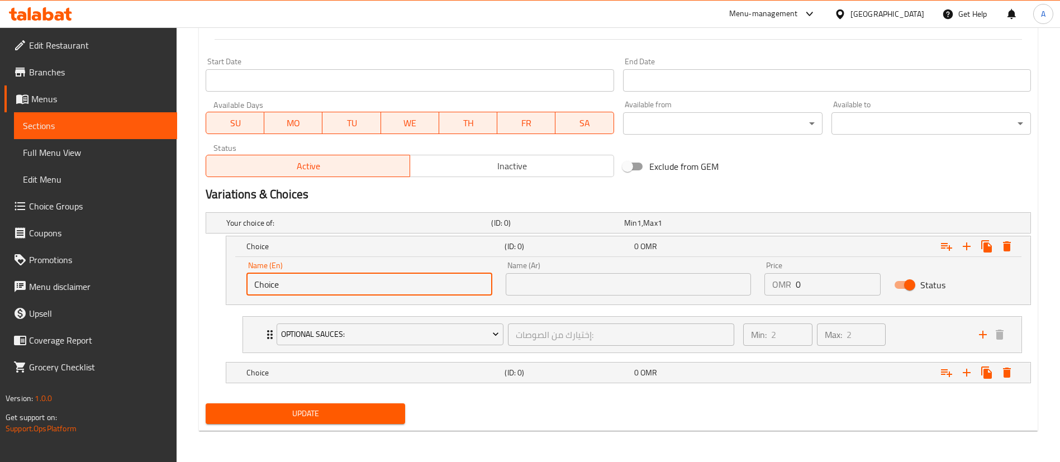
click at [408, 292] on input "Choice" at bounding box center [370, 284] width 246 height 22
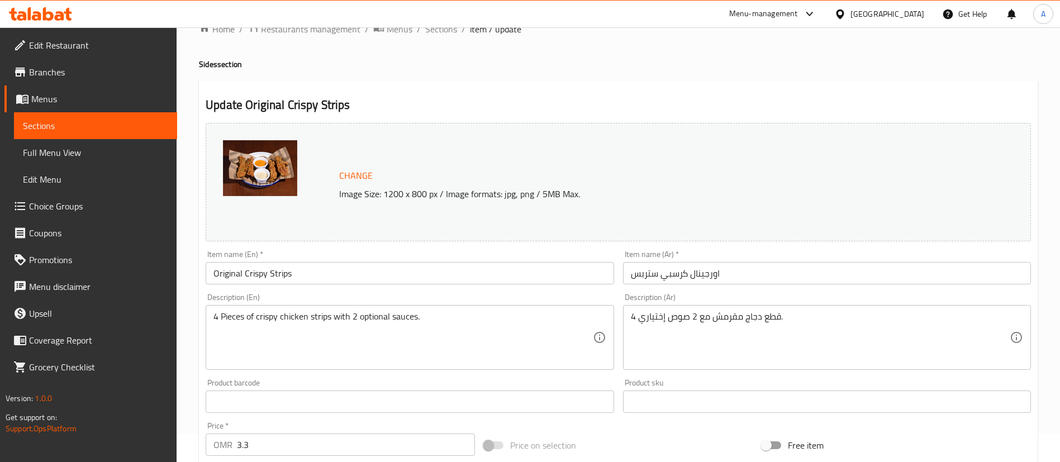
scroll to position [0, 0]
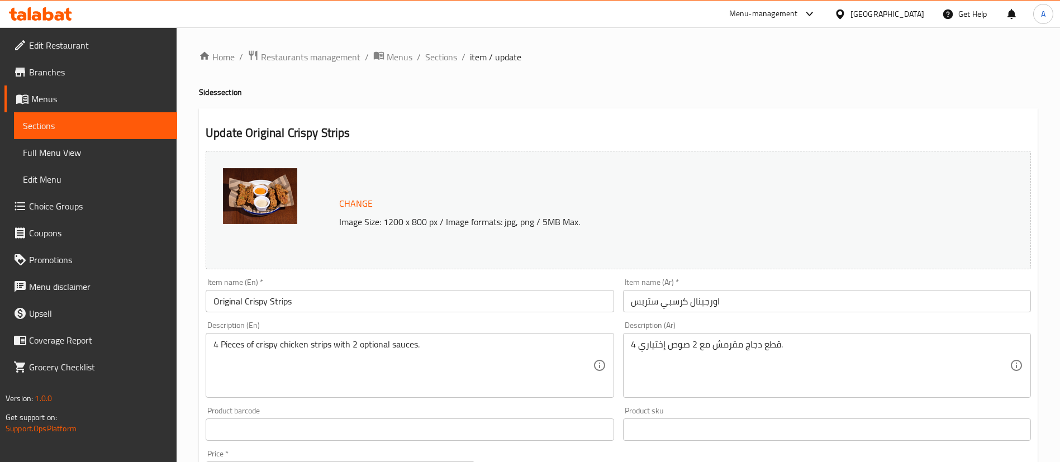
click at [274, 300] on input "Original Crispy Strips" at bounding box center [410, 301] width 408 height 22
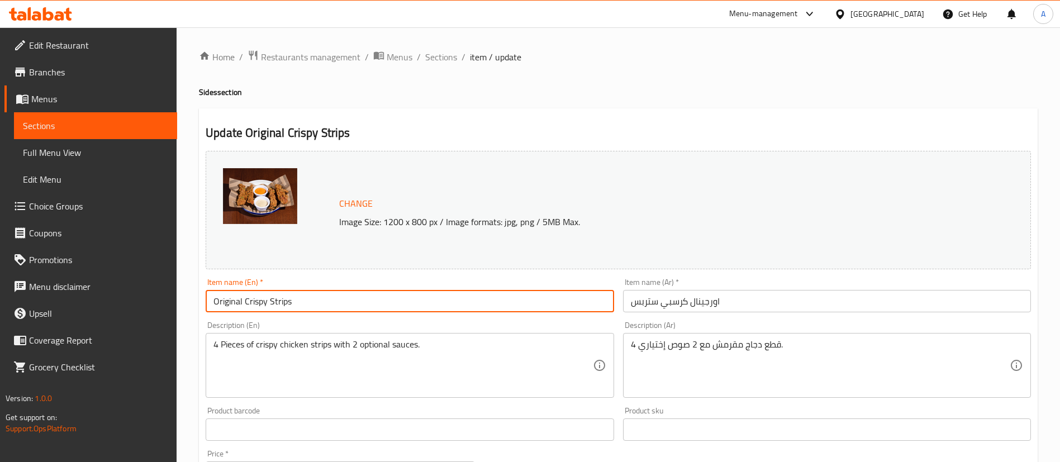
click at [274, 300] on input "Original Crispy Strips" at bounding box center [410, 301] width 408 height 22
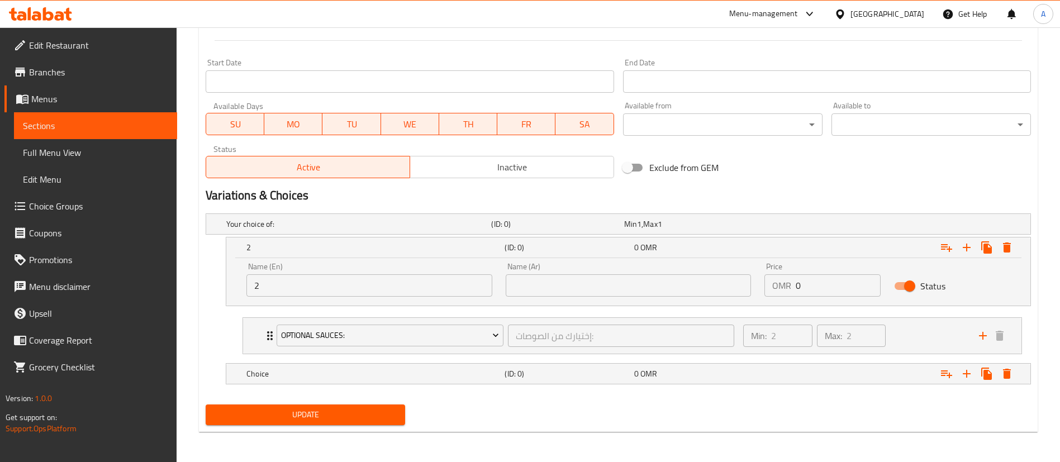
scroll to position [463, 0]
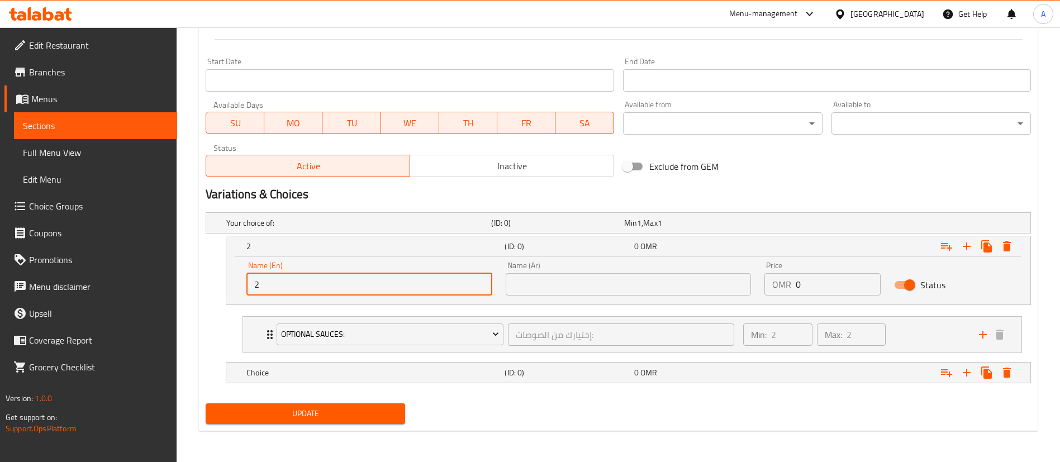
click at [290, 289] on input "2" at bounding box center [370, 284] width 246 height 22
paste input "Strips"
click at [931, 334] on div "Min: 2 ​ Max: 2 ​" at bounding box center [855, 335] width 236 height 36
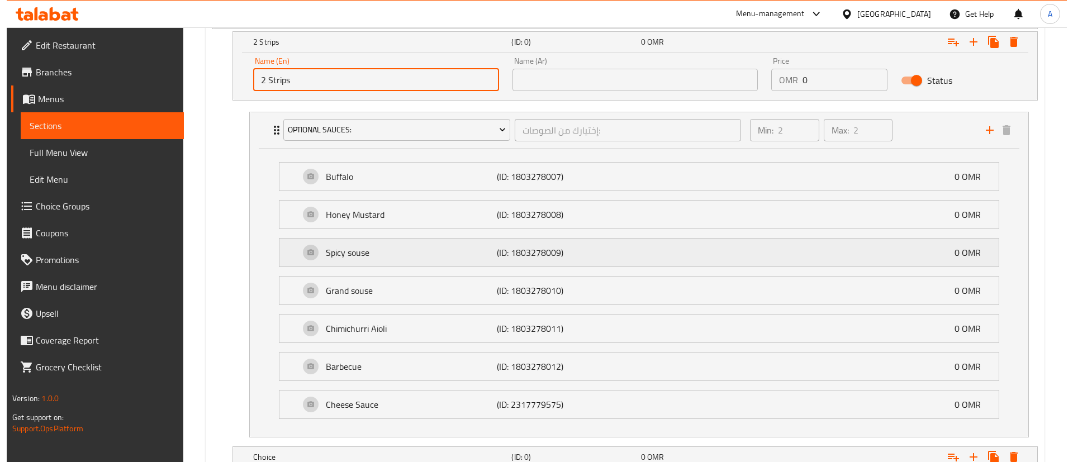
scroll to position [752, 0]
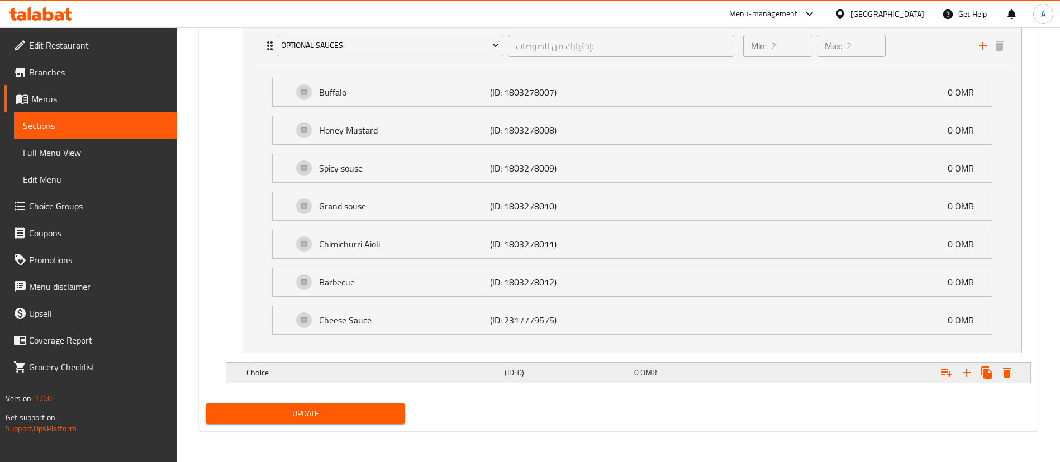
type input "2 Strips"
click at [274, 373] on h5 "Choice" at bounding box center [374, 372] width 254 height 11
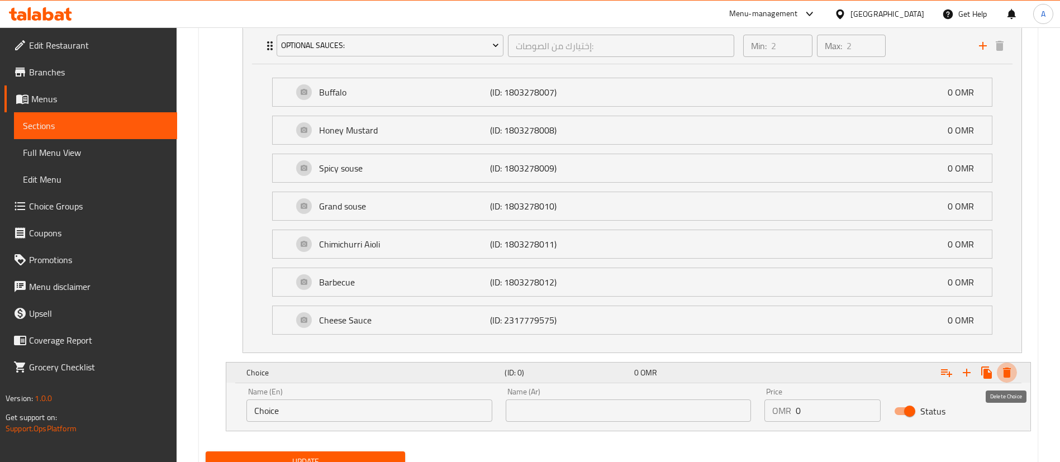
click at [1007, 375] on icon "Expand" at bounding box center [1007, 373] width 8 height 10
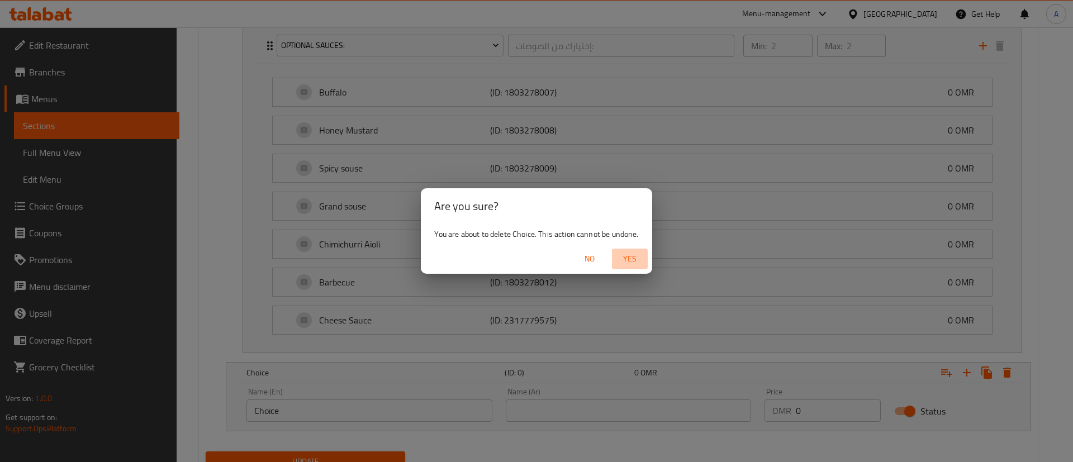
click at [622, 258] on span "Yes" at bounding box center [630, 259] width 27 height 14
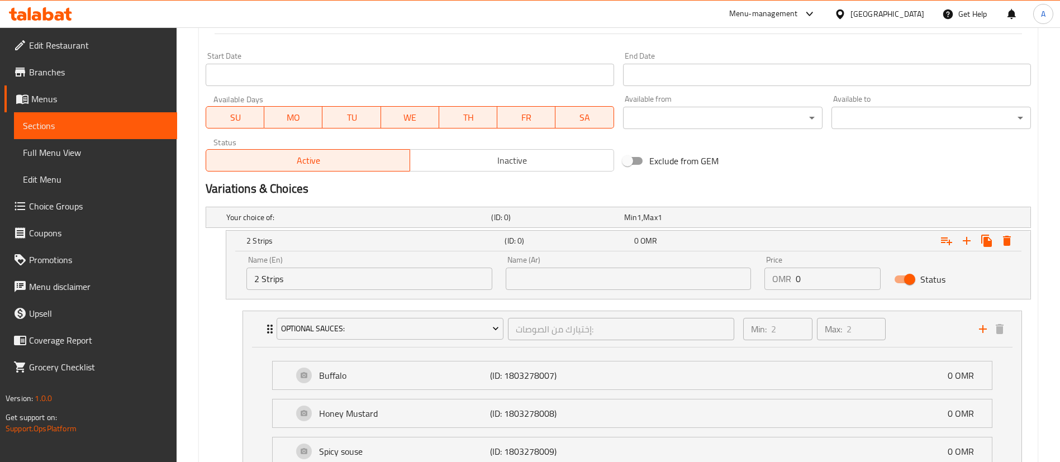
scroll to position [468, 0]
click at [983, 242] on icon "Expand" at bounding box center [986, 241] width 13 height 13
click at [948, 241] on icon "Expand" at bounding box center [946, 241] width 13 height 13
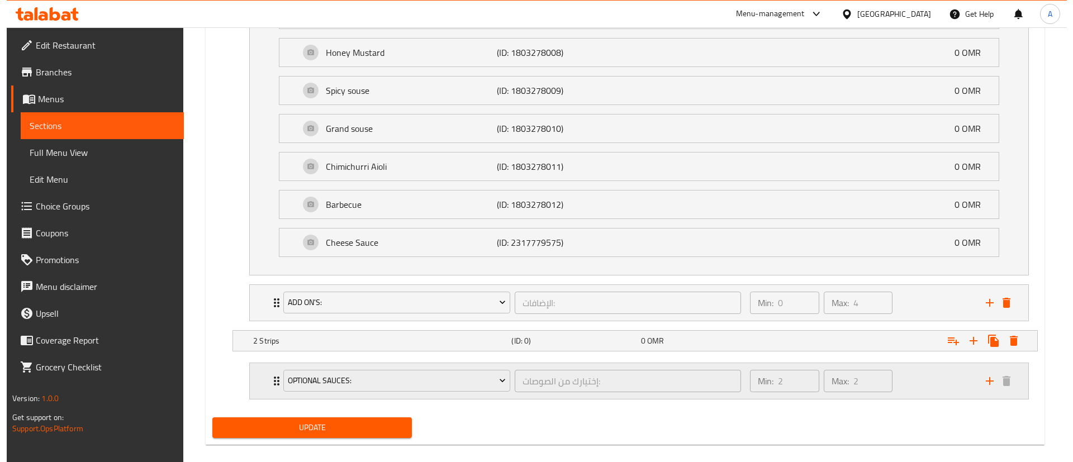
scroll to position [844, 0]
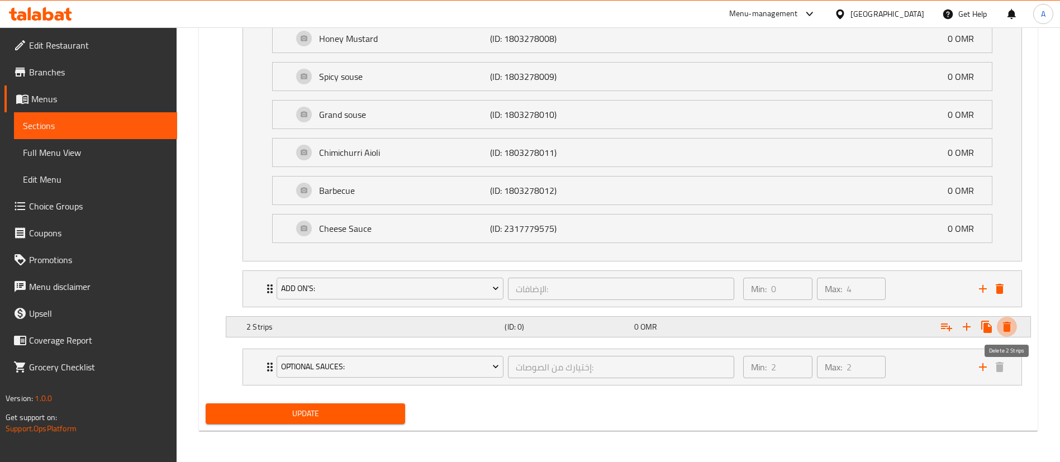
click at [1010, 327] on icon "Expand" at bounding box center [1007, 327] width 8 height 10
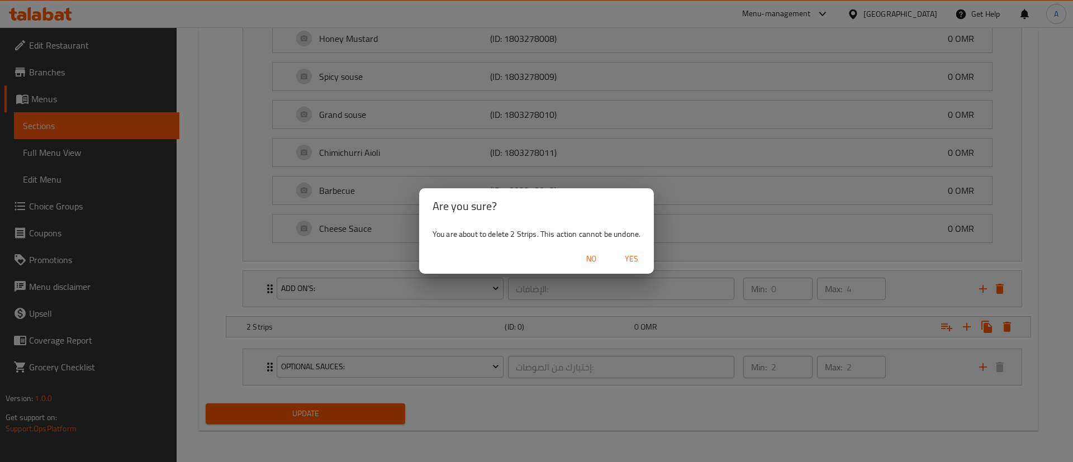
click at [628, 254] on span "Yes" at bounding box center [631, 259] width 27 height 14
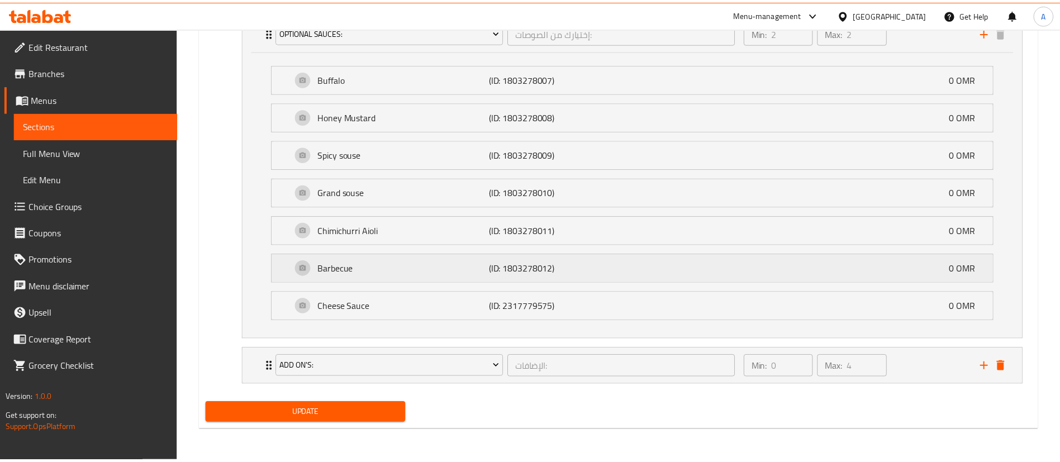
scroll to position [765, 0]
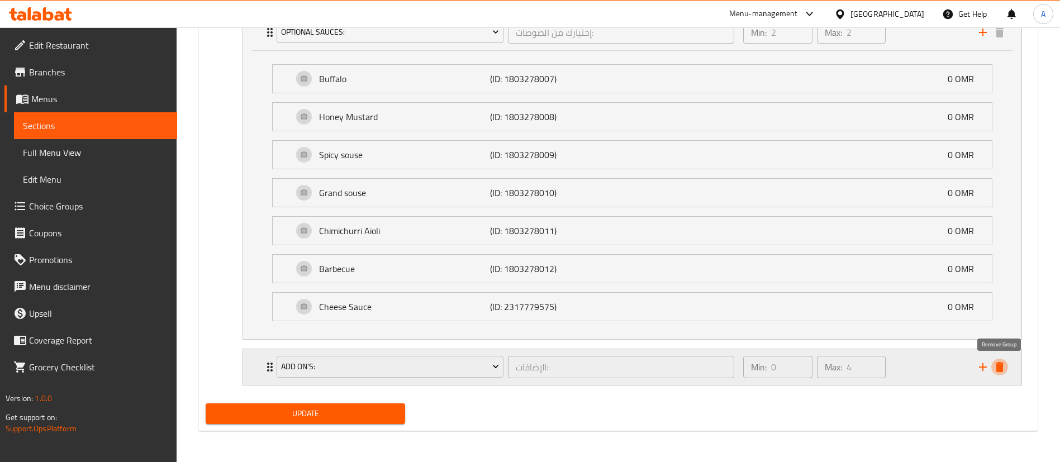
click at [1001, 365] on icon "delete" at bounding box center [1000, 367] width 8 height 10
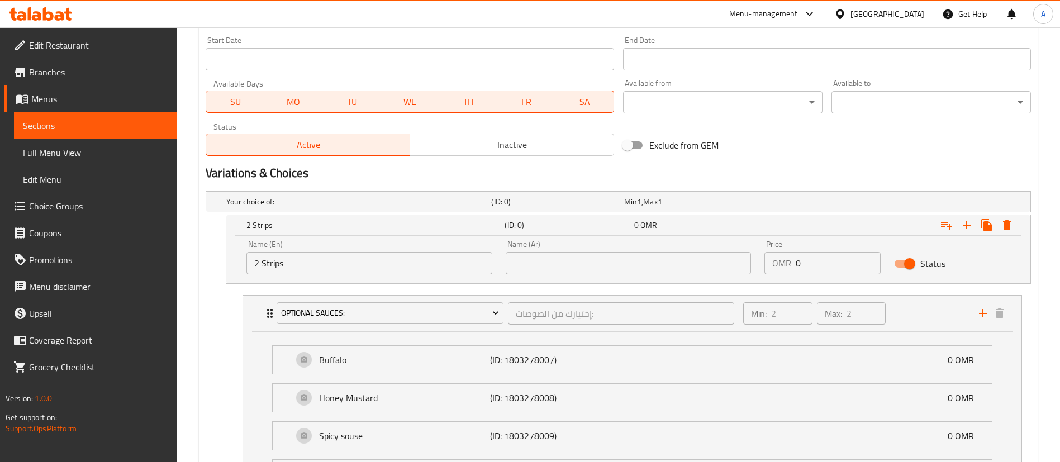
scroll to position [468, 0]
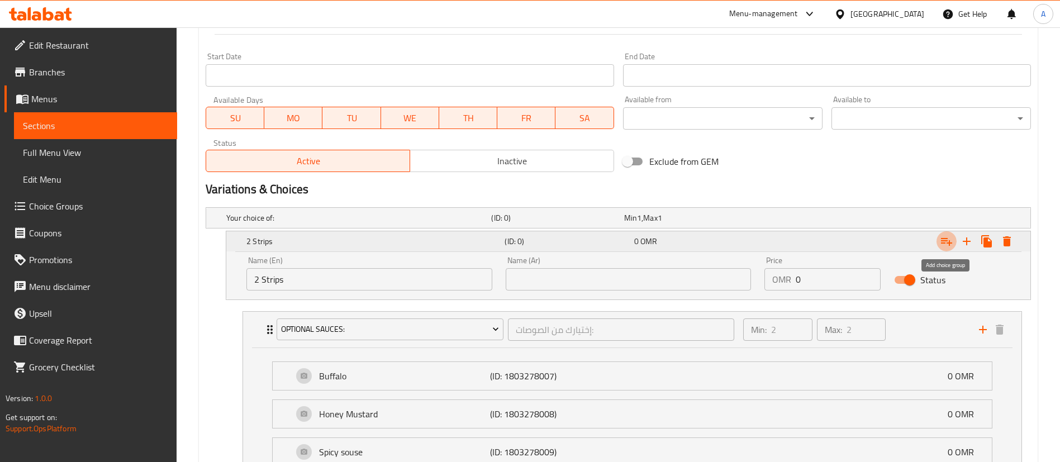
click at [948, 241] on icon "Expand" at bounding box center [946, 242] width 11 height 8
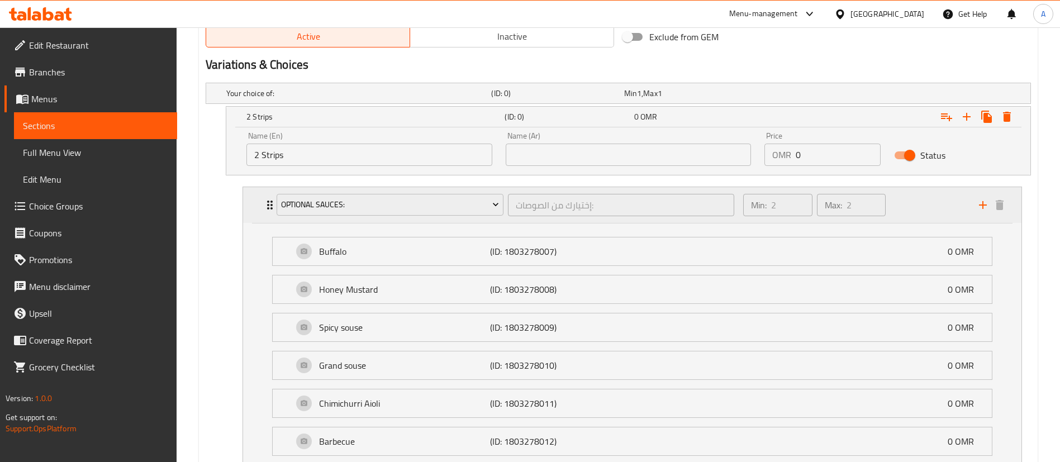
scroll to position [765, 0]
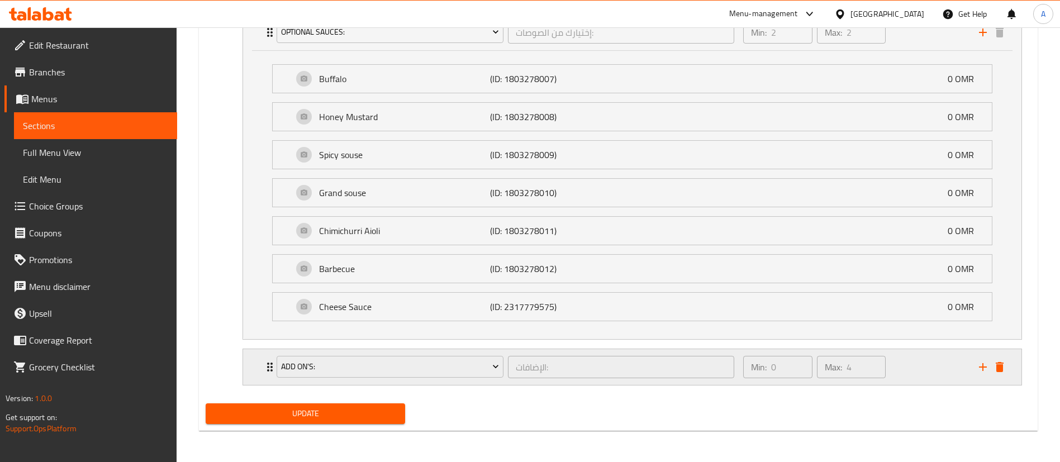
click at [1006, 366] on icon "delete" at bounding box center [999, 367] width 13 height 13
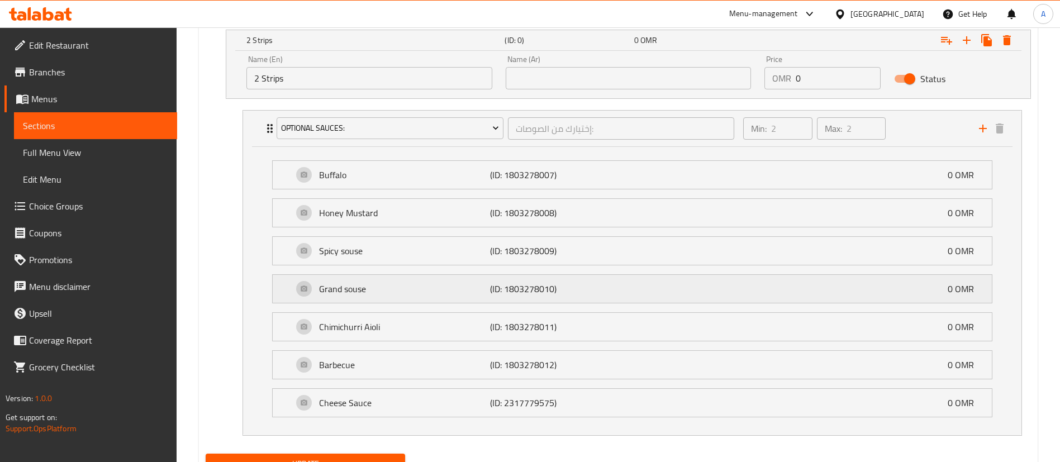
scroll to position [671, 0]
click at [922, 130] on div "Min: 2 ​ Max: 2 ​" at bounding box center [855, 127] width 236 height 36
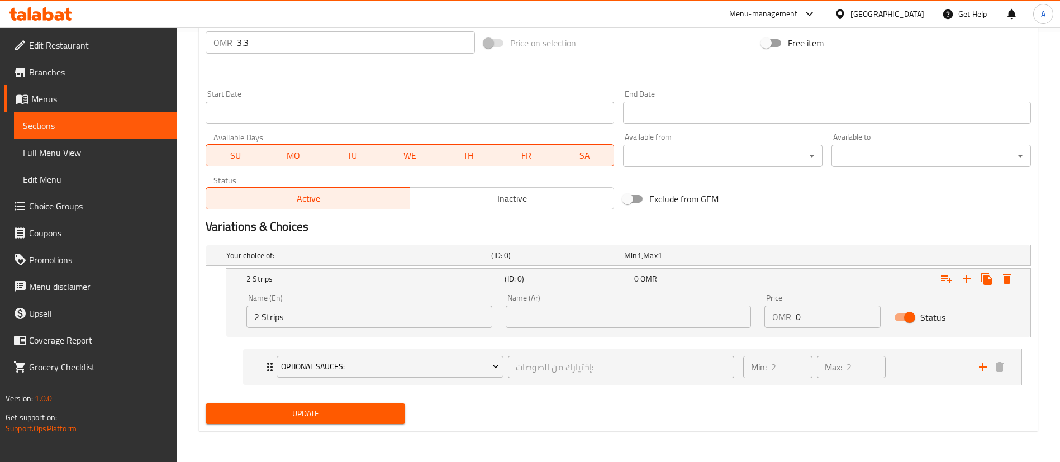
scroll to position [430, 0]
